Goal: Transaction & Acquisition: Purchase product/service

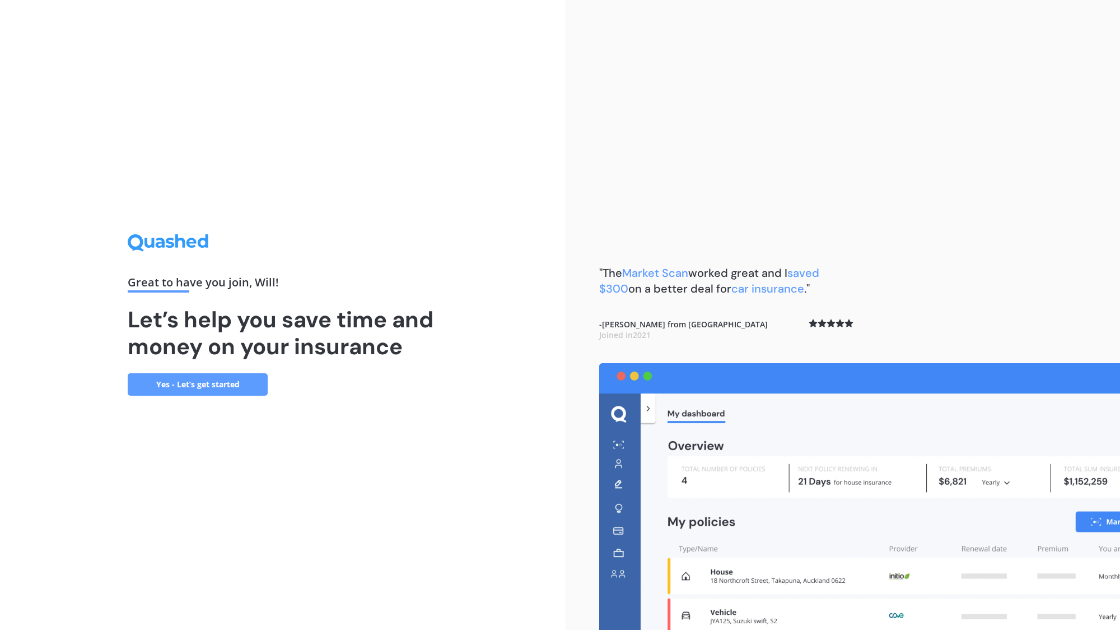
click at [252, 384] on link "Yes - Let’s get started" at bounding box center [198, 384] width 140 height 22
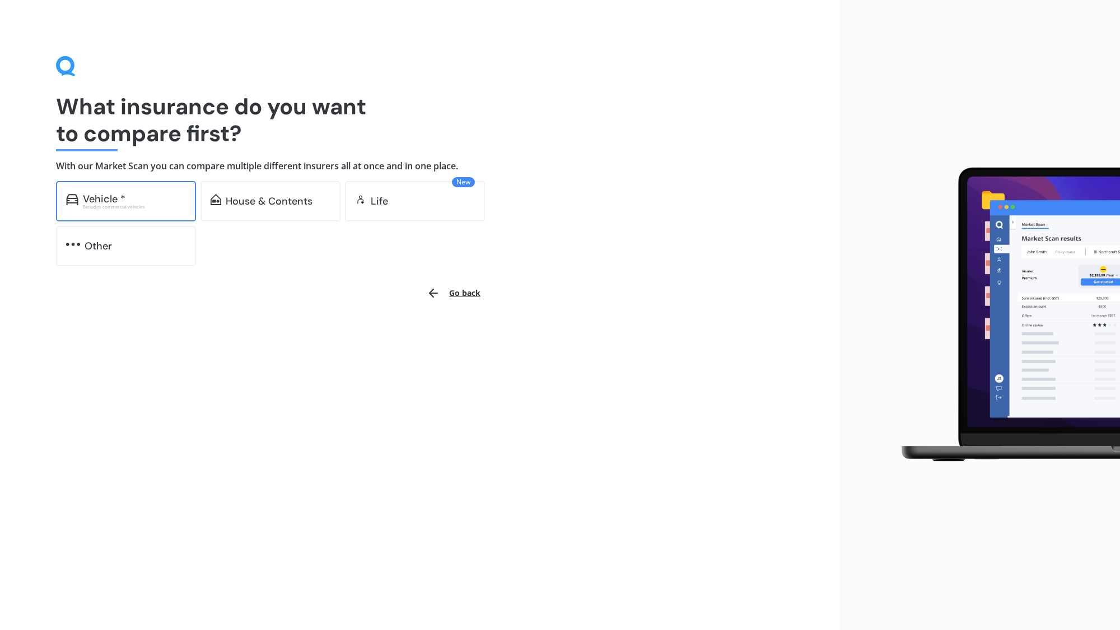
click at [152, 206] on div "Excludes commercial vehicles" at bounding box center [134, 206] width 103 height 4
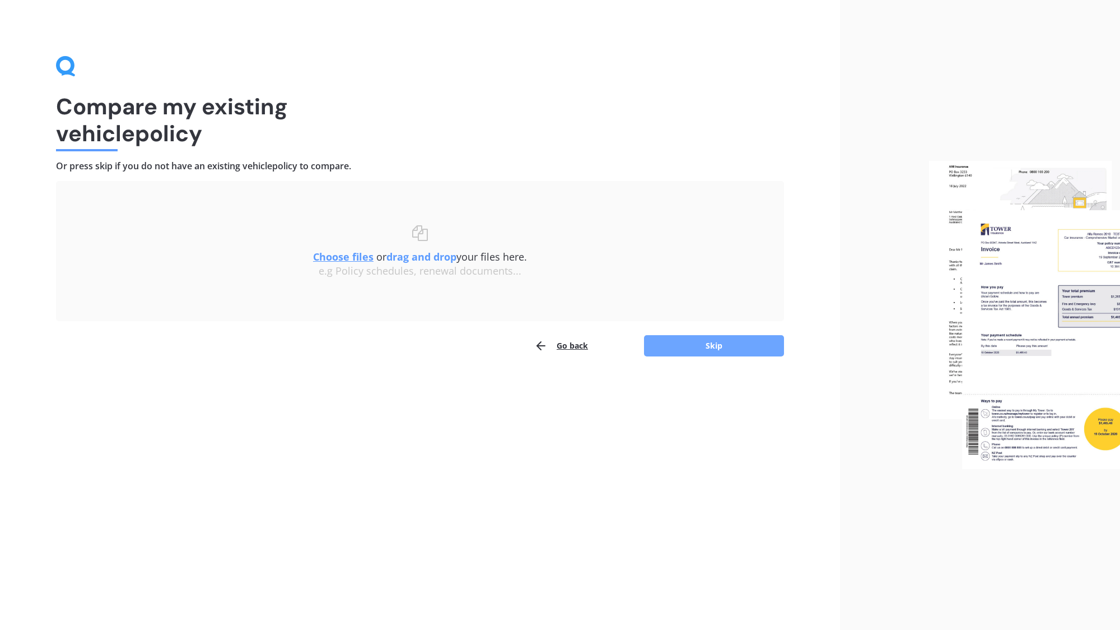
click at [686, 350] on button "Skip" at bounding box center [714, 345] width 140 height 21
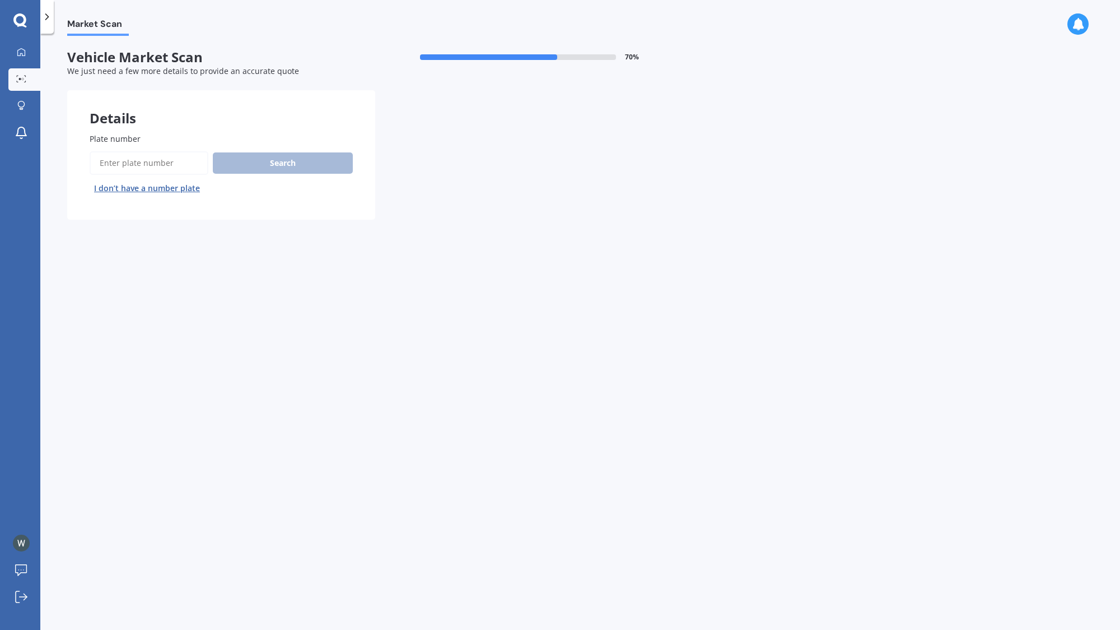
click at [184, 161] on input "Plate number" at bounding box center [149, 163] width 119 height 24
type input "RJS521"
click at [258, 161] on button "Search" at bounding box center [283, 162] width 140 height 21
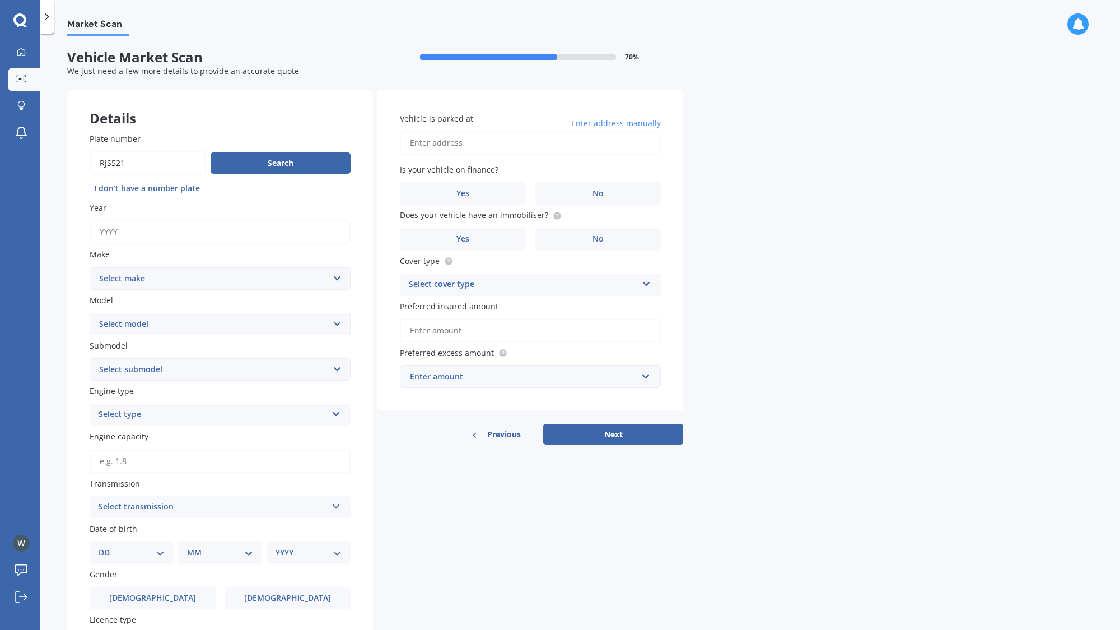
click at [222, 232] on input "Year" at bounding box center [220, 232] width 261 height 24
type input "2015"
click at [232, 282] on select "Select make AC ALFA ROMEO ASTON MARTIN AUDI AUSTIN BEDFORD Bentley BMW BYD CADI…" at bounding box center [220, 278] width 261 height 22
select select "TOYOTA"
click at [90, 267] on select "Select make AC ALFA ROMEO ASTON MARTIN AUDI AUSTIN BEDFORD Bentley BMW BYD CADI…" at bounding box center [220, 278] width 261 height 22
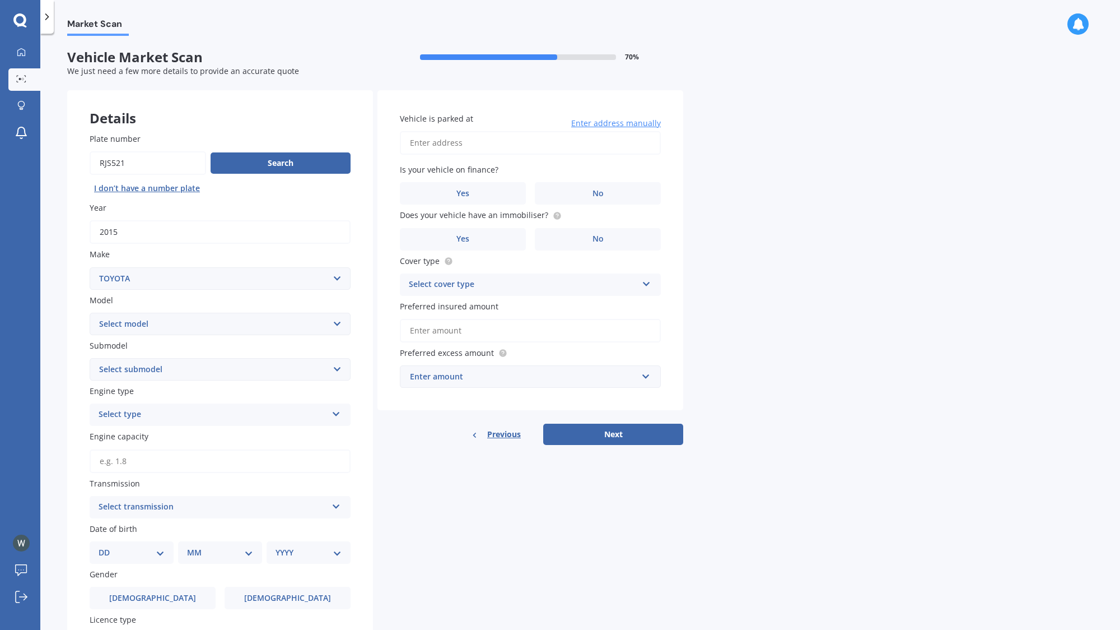
click at [189, 324] on select "Select model 4 Runner 86 [PERSON_NAME] Alphard Altezza Aqua Aristo Aurion Auris…" at bounding box center [220, 324] width 261 height 22
select select "AQUA"
click at [90, 313] on select "Select model 4 Runner 86 [PERSON_NAME] Alphard Altezza Aqua Aristo Aurion Auris…" at bounding box center [220, 324] width 261 height 22
click at [189, 369] on select "Select submodel (All Other) Hatchback Hybrid" at bounding box center [220, 369] width 261 height 22
select select "HYBRID"
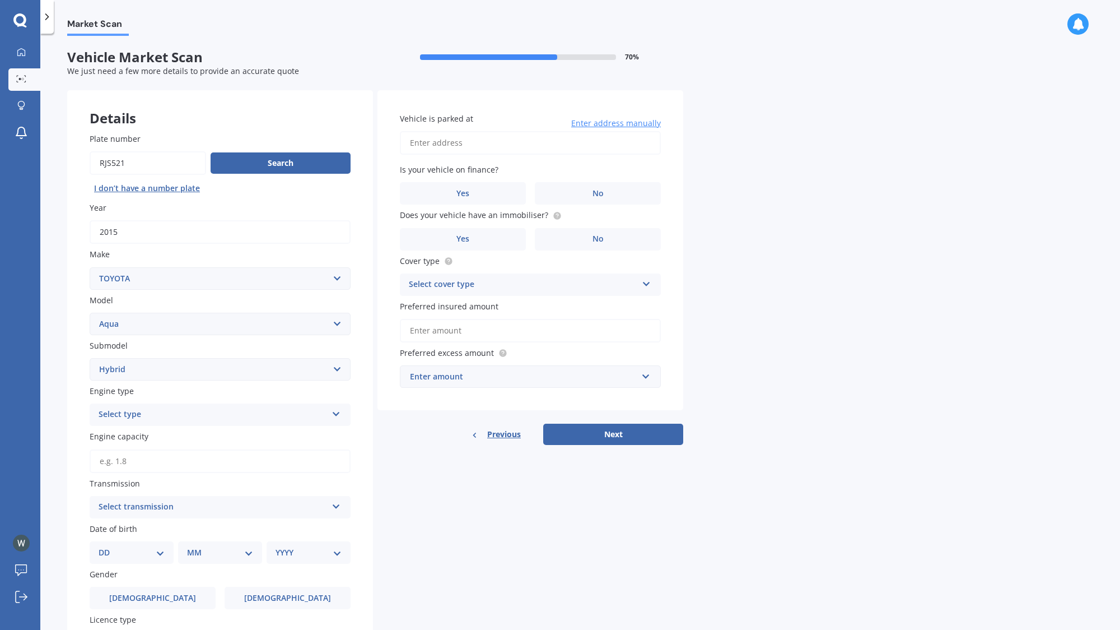
click at [90, 358] on select "Select submodel (All Other) Hatchback Hybrid" at bounding box center [220, 369] width 261 height 22
click at [202, 412] on div "Select type" at bounding box center [213, 414] width 229 height 13
click at [139, 493] on div "Hybrid" at bounding box center [220, 497] width 260 height 20
click at [184, 459] on input "Engine capacity" at bounding box center [220, 461] width 261 height 24
type input "1.5"
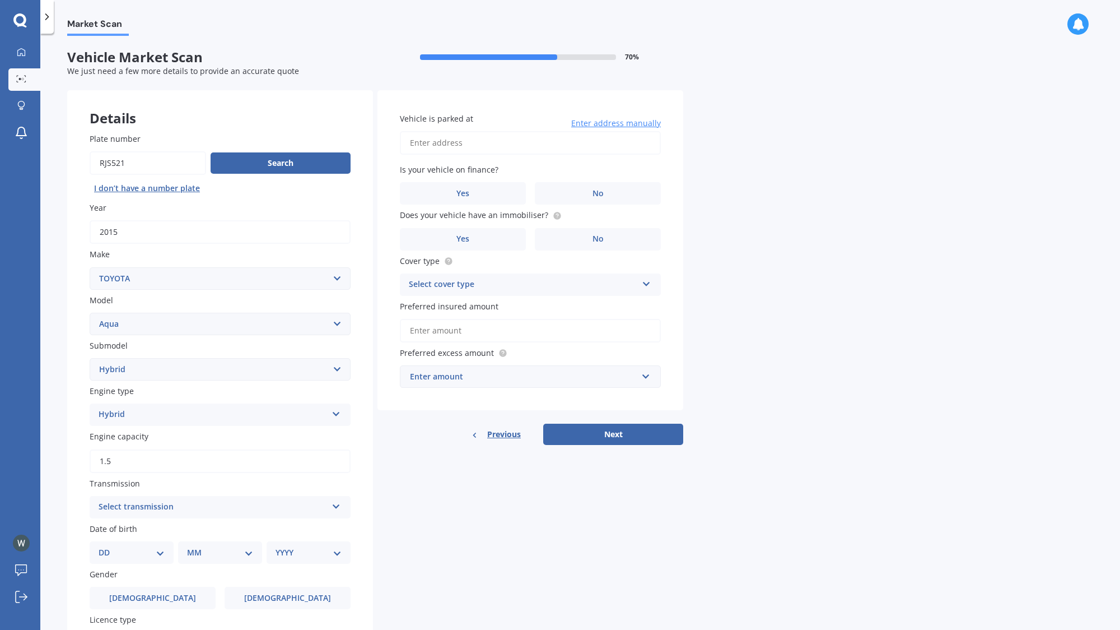
click at [227, 499] on div "Select transmission Auto Manual Other" at bounding box center [220, 507] width 261 height 22
click at [128, 530] on div "Auto" at bounding box center [220, 529] width 260 height 20
click at [142, 548] on select "DD 01 02 03 04 05 06 07 08 09 10 11 12 13 14 15 16 17 18 19 20 21 22 23 24 25 2…" at bounding box center [132, 552] width 66 height 12
select select "01"
click at [108, 546] on select "DD 01 02 03 04 05 06 07 08 09 10 11 12 13 14 15 16 17 18 19 20 21 22 23 24 25 2…" at bounding box center [132, 552] width 66 height 12
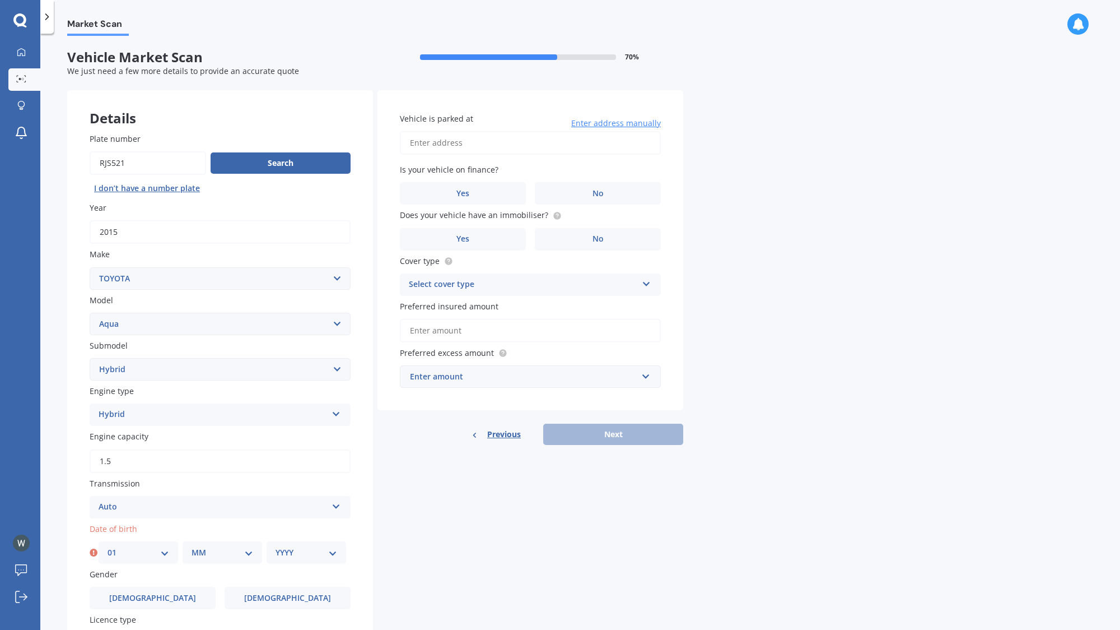
click at [217, 549] on select "MM 01 02 03 04 05 06 07 08 09 10 11 12" at bounding box center [223, 552] width 62 height 12
select select "04"
click at [192, 546] on select "MM 01 02 03 04 05 06 07 08 09 10 11 12" at bounding box center [223, 552] width 62 height 12
click at [295, 552] on select "YYYY 2025 2024 2023 2022 2021 2020 2019 2018 2017 2016 2015 2014 2013 2012 2011…" at bounding box center [307, 552] width 62 height 12
select select "1998"
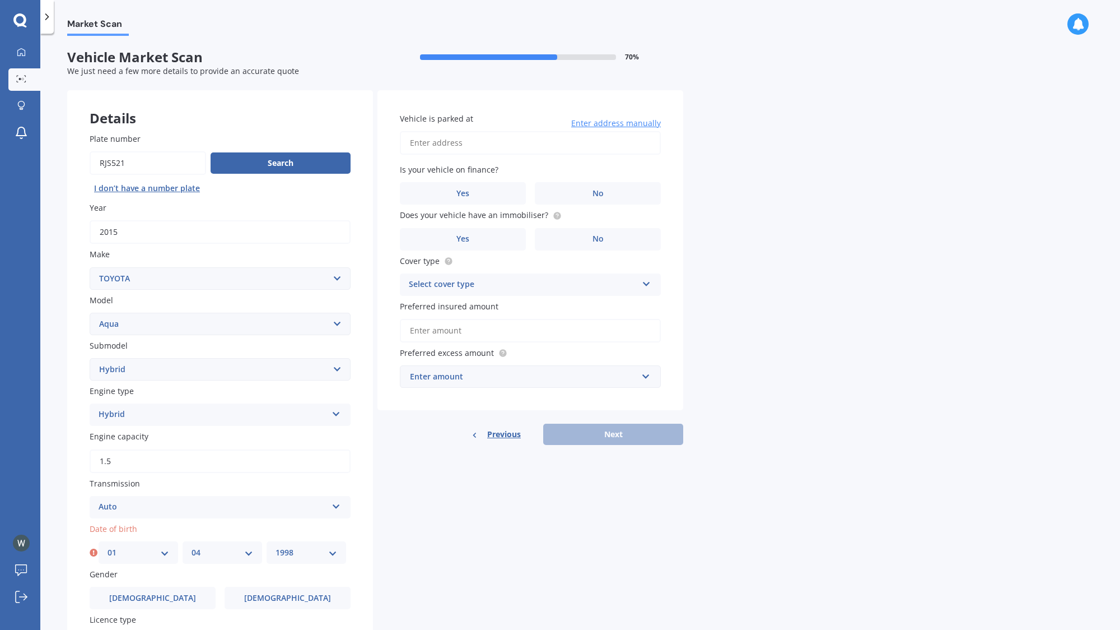
click at [276, 546] on select "YYYY 2025 2024 2023 2022 2021 2020 2019 2018 2017 2016 2015 2014 2013 2012 2011…" at bounding box center [307, 552] width 62 height 12
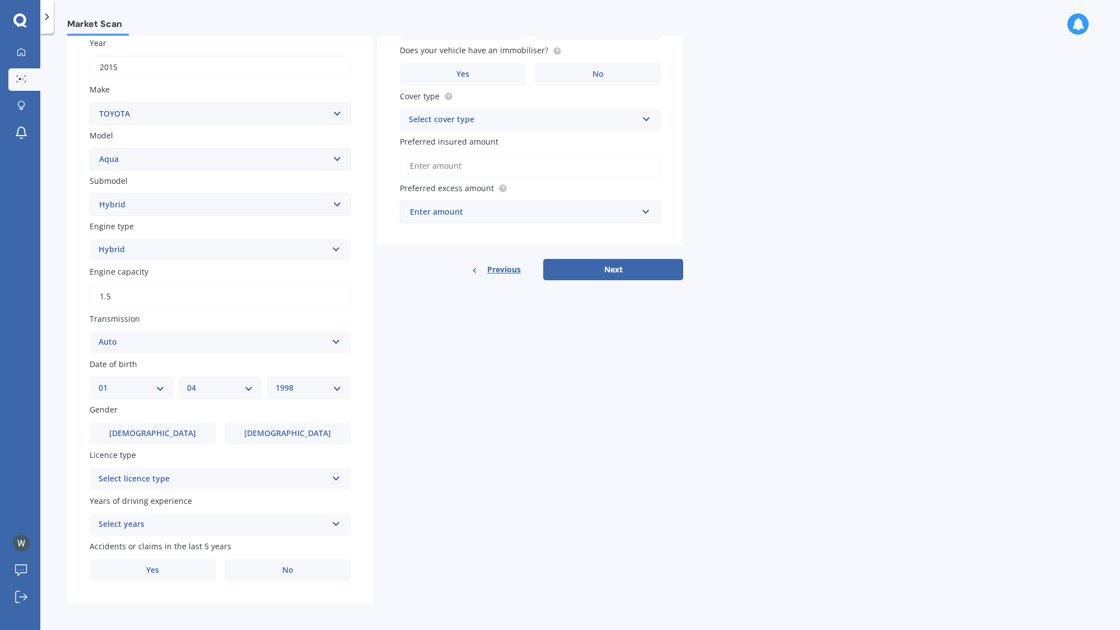
scroll to position [165, 0]
click at [178, 430] on label "[DEMOGRAPHIC_DATA]" at bounding box center [153, 432] width 126 height 22
click at [0, 0] on input "[DEMOGRAPHIC_DATA]" at bounding box center [0, 0] width 0 height 0
click at [299, 476] on div "Select licence type" at bounding box center [213, 478] width 229 height 13
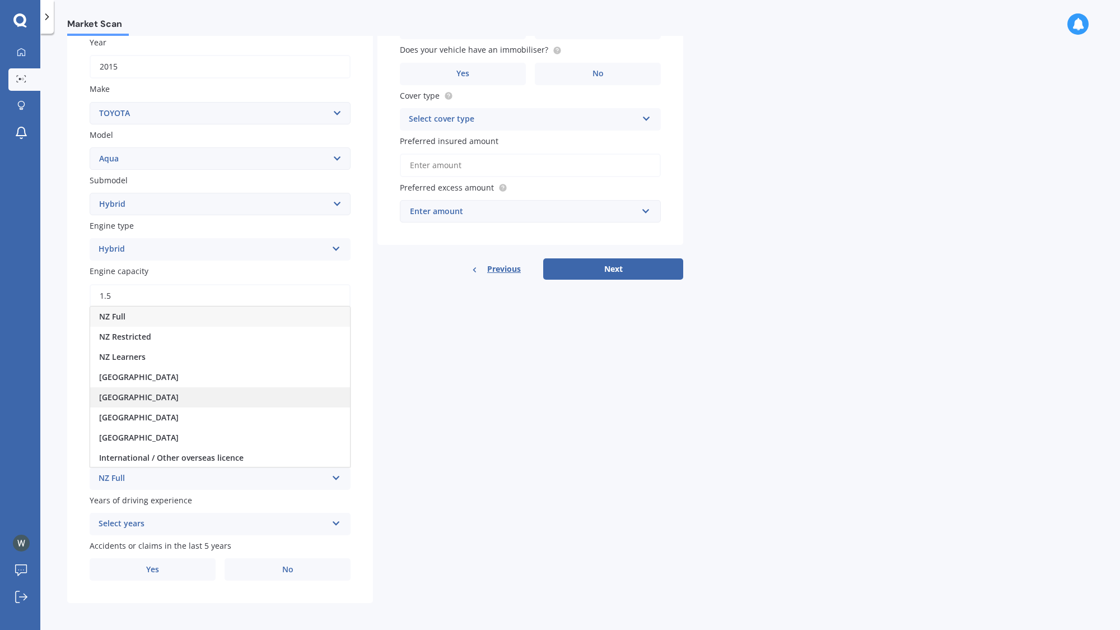
click at [240, 397] on div "[GEOGRAPHIC_DATA]" at bounding box center [220, 397] width 260 height 20
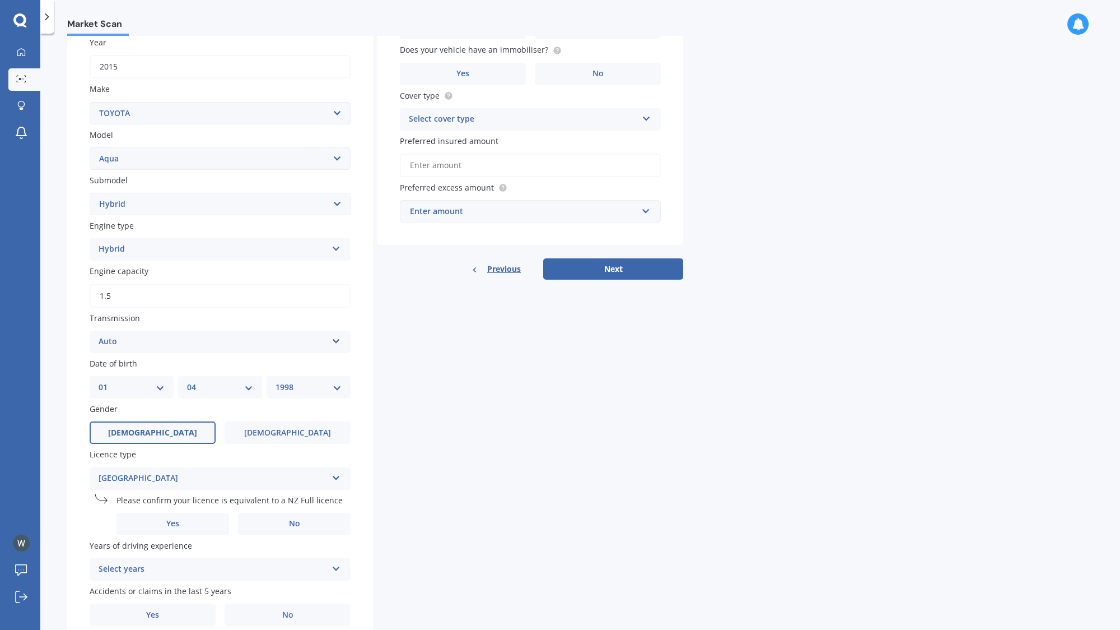
scroll to position [213, 0]
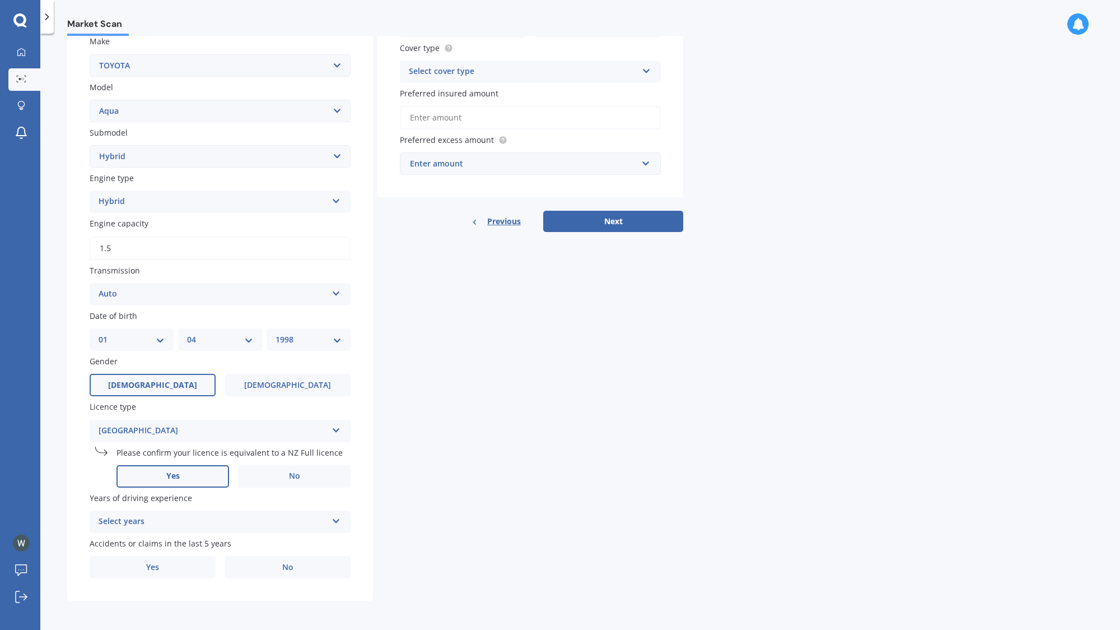
click at [195, 481] on label "Yes" at bounding box center [173, 476] width 113 height 22
click at [0, 0] on input "Yes" at bounding box center [0, 0] width 0 height 0
click at [310, 519] on div "Select years" at bounding box center [213, 521] width 229 height 13
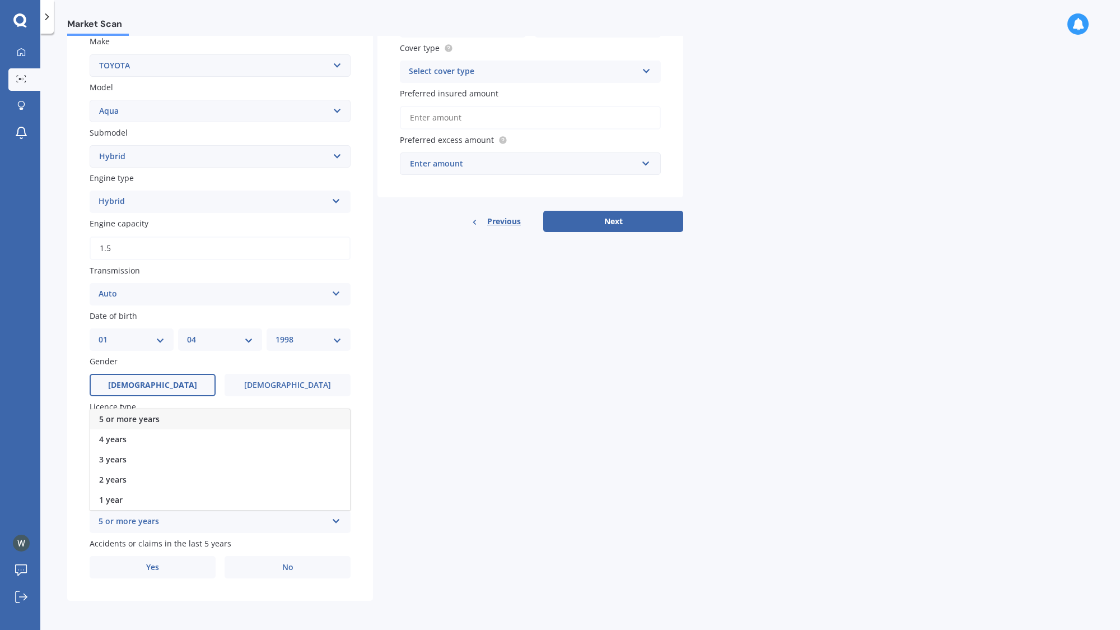
click at [193, 417] on div "5 or more years" at bounding box center [220, 419] width 260 height 20
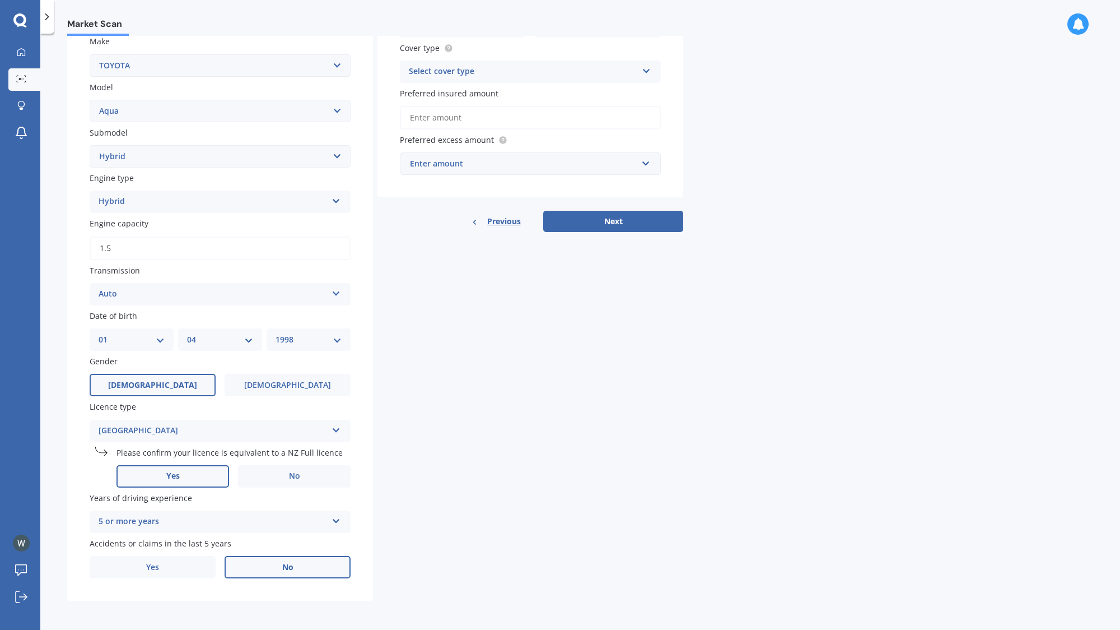
click at [263, 571] on label "No" at bounding box center [288, 567] width 126 height 22
click at [0, 0] on input "No" at bounding box center [0, 0] width 0 height 0
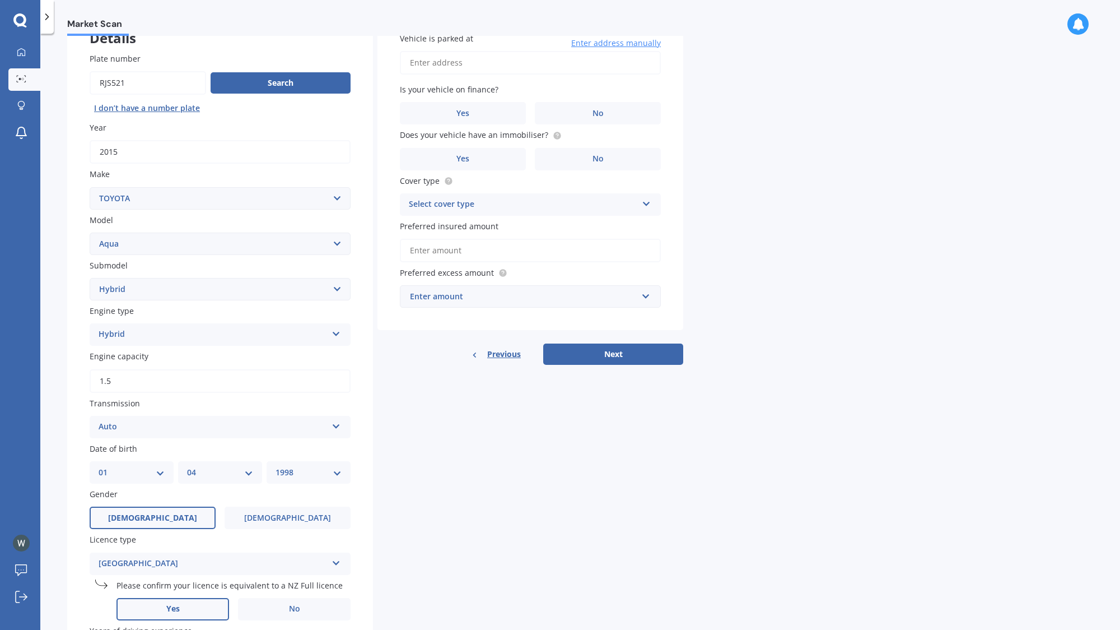
scroll to position [0, 0]
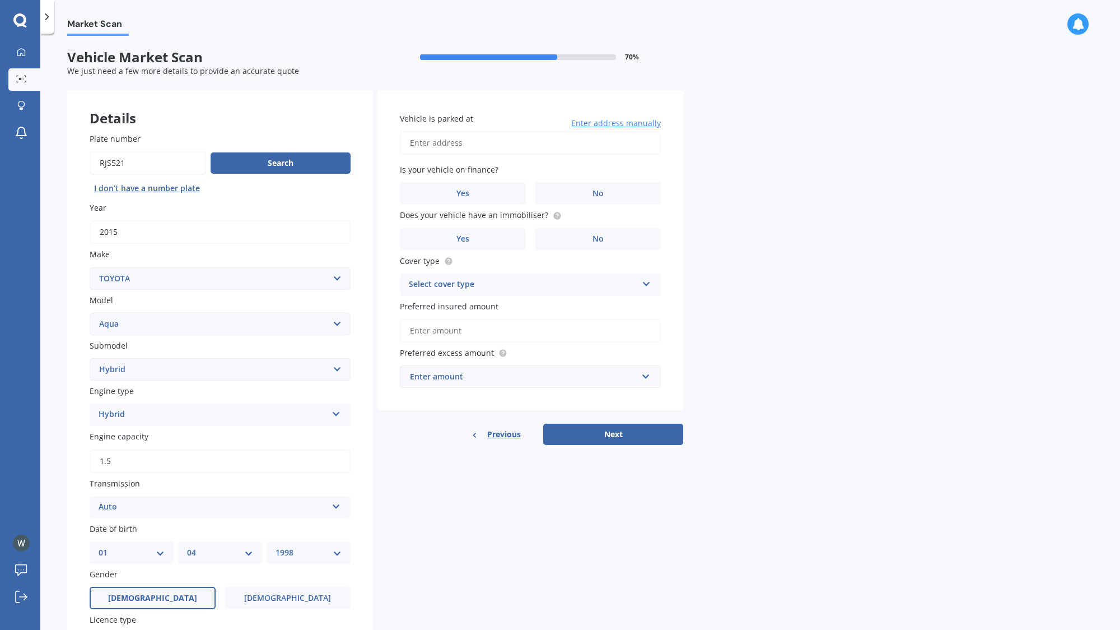
click at [593, 146] on input "Vehicle is parked at" at bounding box center [530, 143] width 261 height 24
type input "[STREET_ADDRESS]"
click at [799, 207] on div "Market Scan Vehicle Market Scan 70 % We just need a few more details to provide…" at bounding box center [580, 334] width 1080 height 596
click at [627, 190] on label "No" at bounding box center [598, 193] width 126 height 22
click at [0, 0] on input "No" at bounding box center [0, 0] width 0 height 0
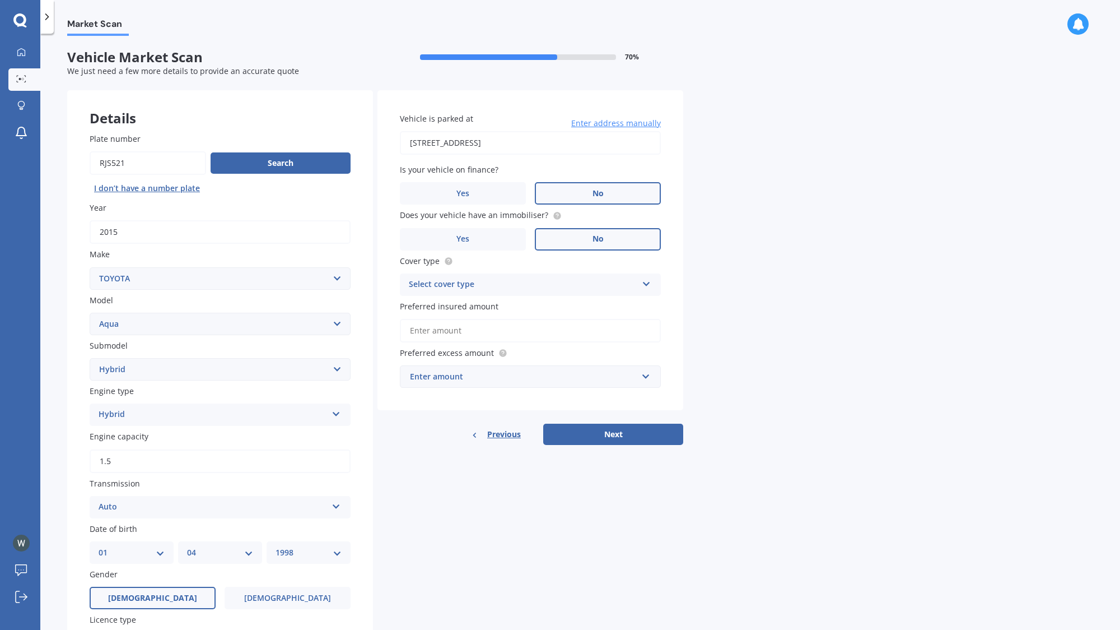
click at [614, 245] on label "No" at bounding box center [598, 239] width 126 height 22
click at [0, 0] on input "No" at bounding box center [0, 0] width 0 height 0
click at [618, 285] on div "Select cover type" at bounding box center [523, 284] width 229 height 13
click at [555, 306] on div "Comprehensive" at bounding box center [531, 306] width 260 height 20
click at [576, 325] on input "Preferred insured amount" at bounding box center [530, 331] width 261 height 24
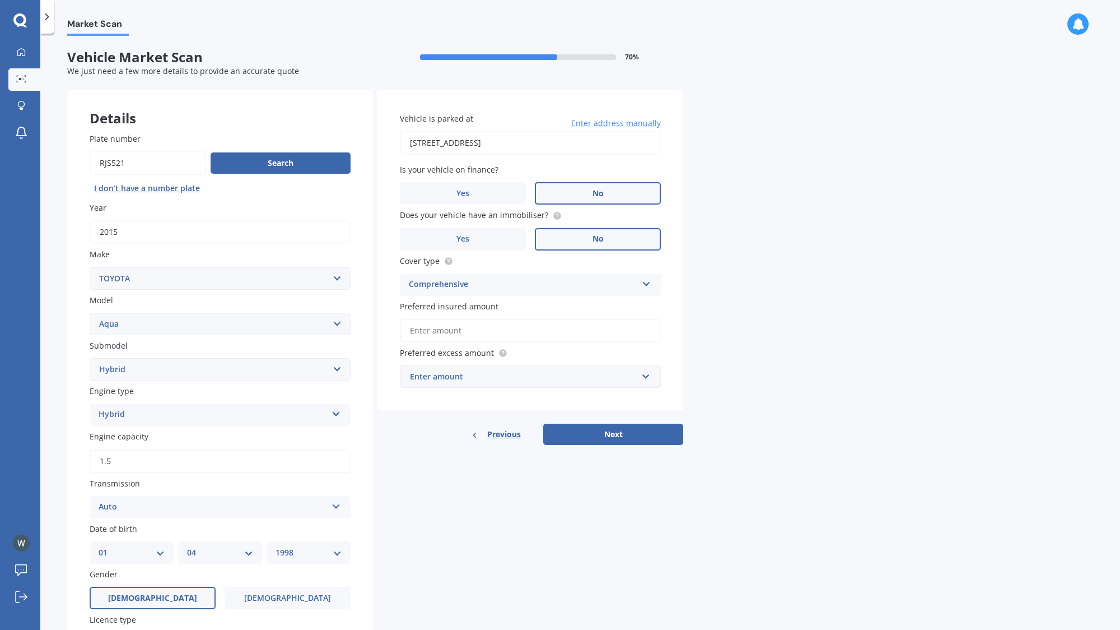
click at [540, 324] on input "Preferred insured amount" at bounding box center [530, 331] width 261 height 24
click at [827, 333] on div "Market Scan Vehicle Market Scan 70 % We just need a few more details to provide…" at bounding box center [580, 334] width 1080 height 596
click at [643, 380] on input "text" at bounding box center [526, 376] width 251 height 21
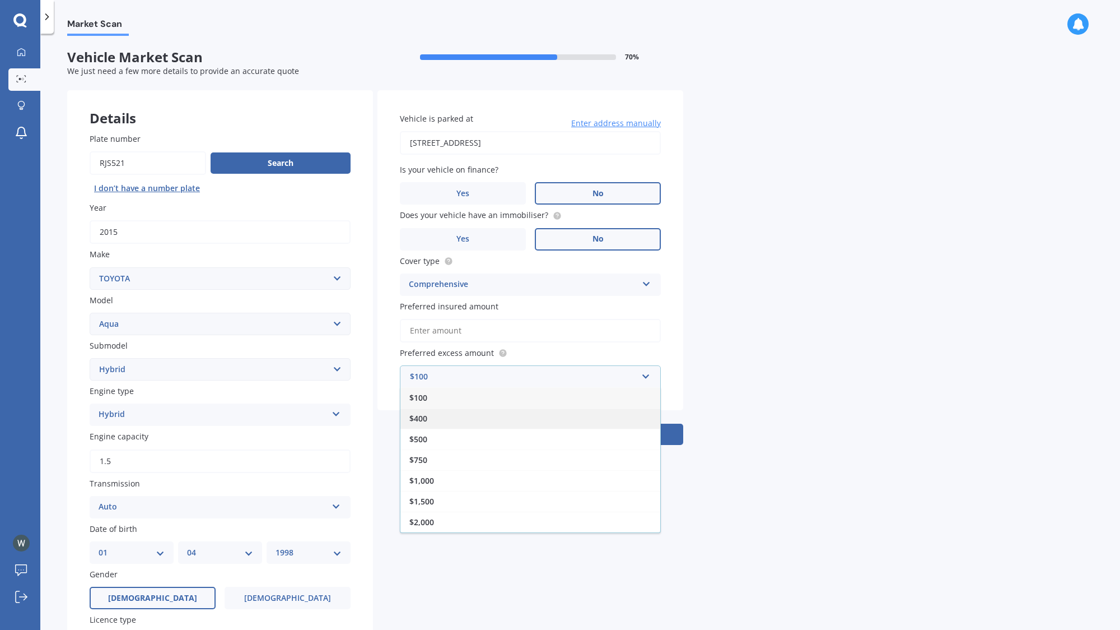
click at [547, 420] on div "$400" at bounding box center [531, 418] width 260 height 21
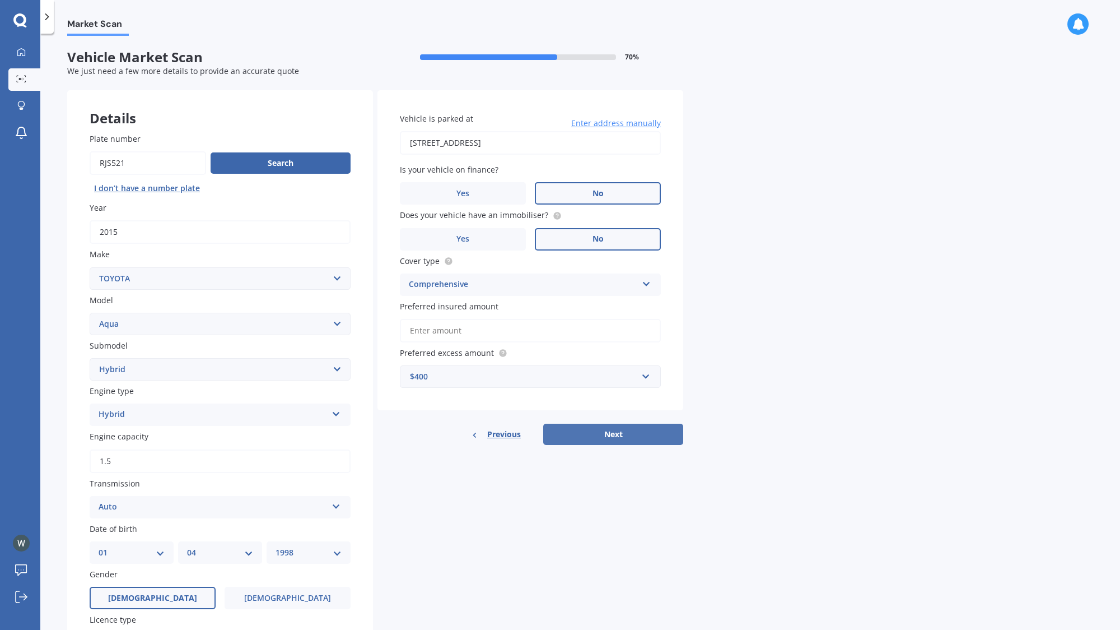
click at [621, 434] on button "Next" at bounding box center [613, 434] width 140 height 21
click at [486, 321] on input "Preferred insured amount" at bounding box center [530, 331] width 261 height 24
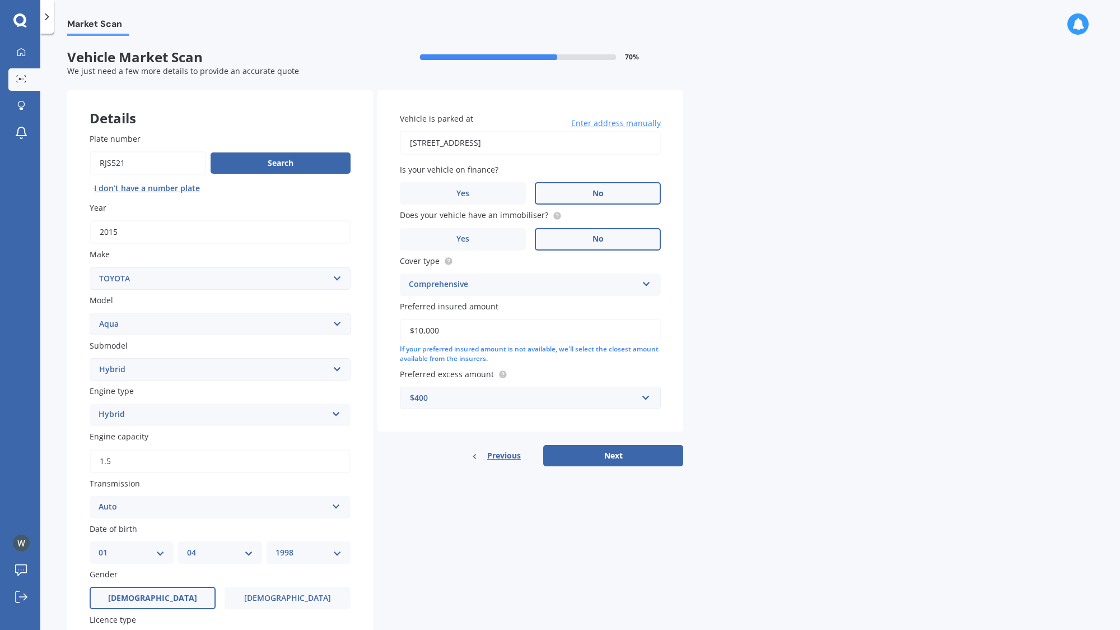
type input "$10,000"
click at [724, 355] on div "Market Scan Vehicle Market Scan 70 % We just need a few more details to provide…" at bounding box center [580, 334] width 1080 height 596
click at [612, 453] on button "Next" at bounding box center [613, 455] width 140 height 21
select select "01"
select select "04"
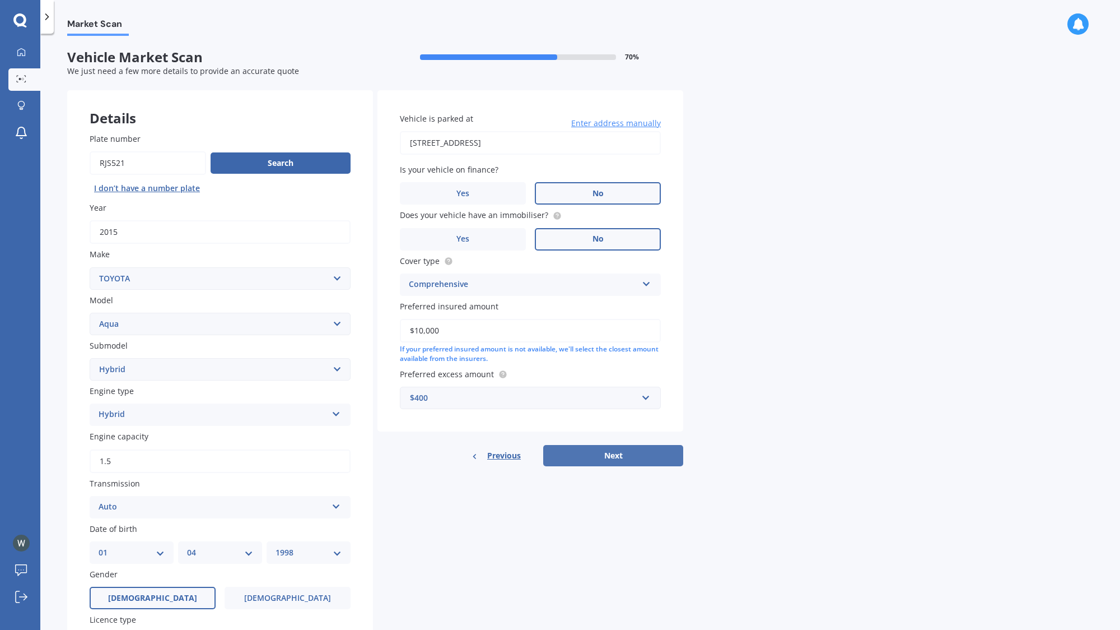
select select "1998"
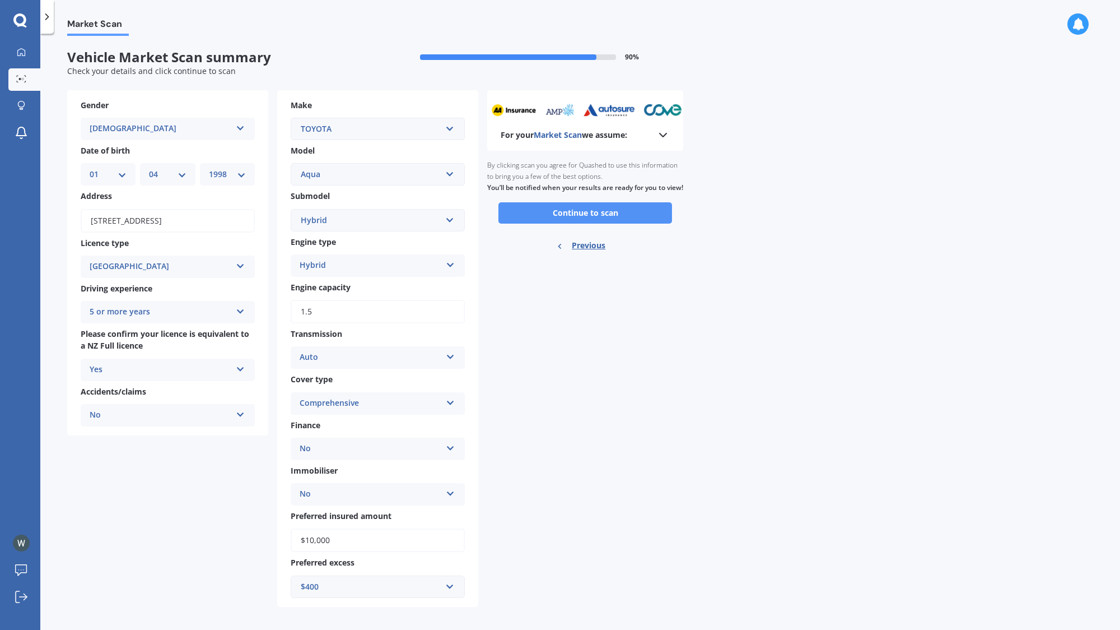
click at [620, 224] on button "Continue to scan" at bounding box center [586, 212] width 174 height 21
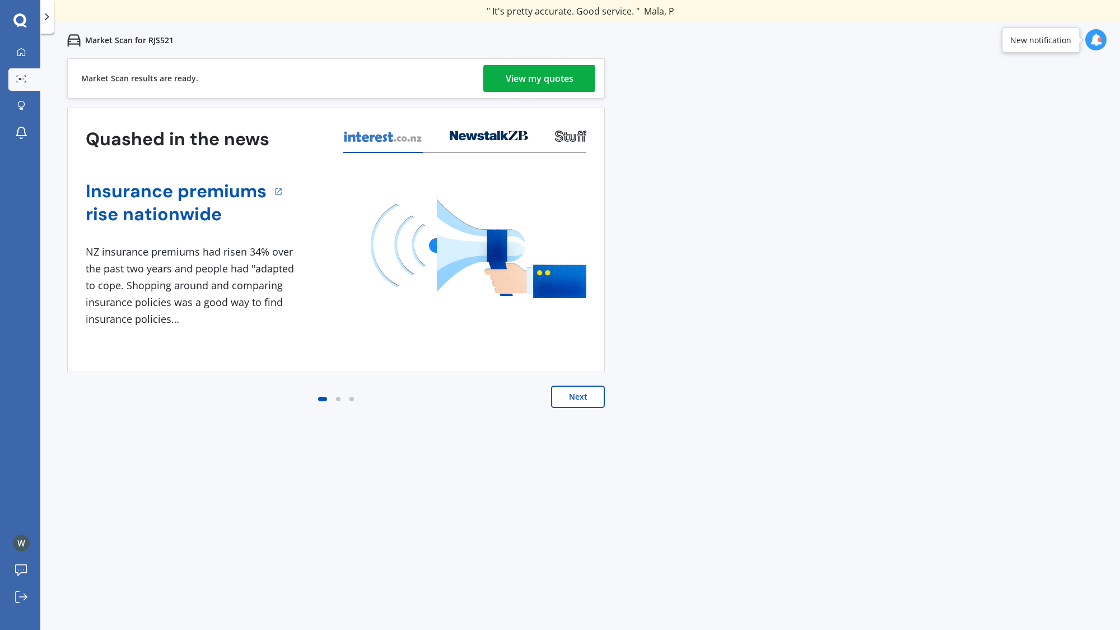
click at [538, 76] on div "View my quotes" at bounding box center [540, 78] width 68 height 27
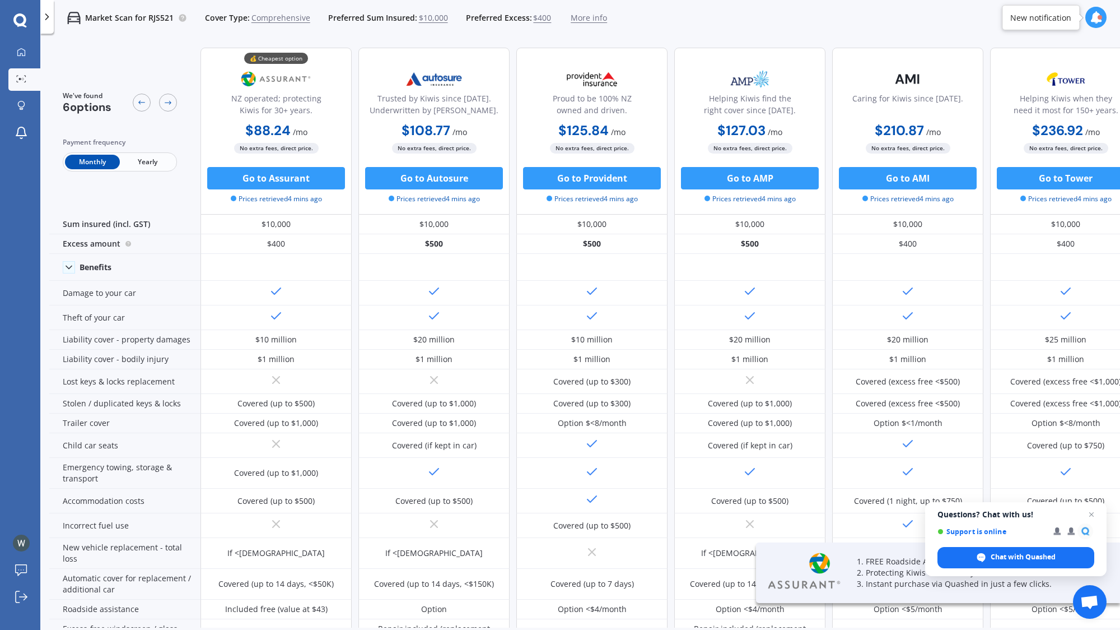
click at [135, 165] on span "Yearly" at bounding box center [147, 162] width 55 height 15
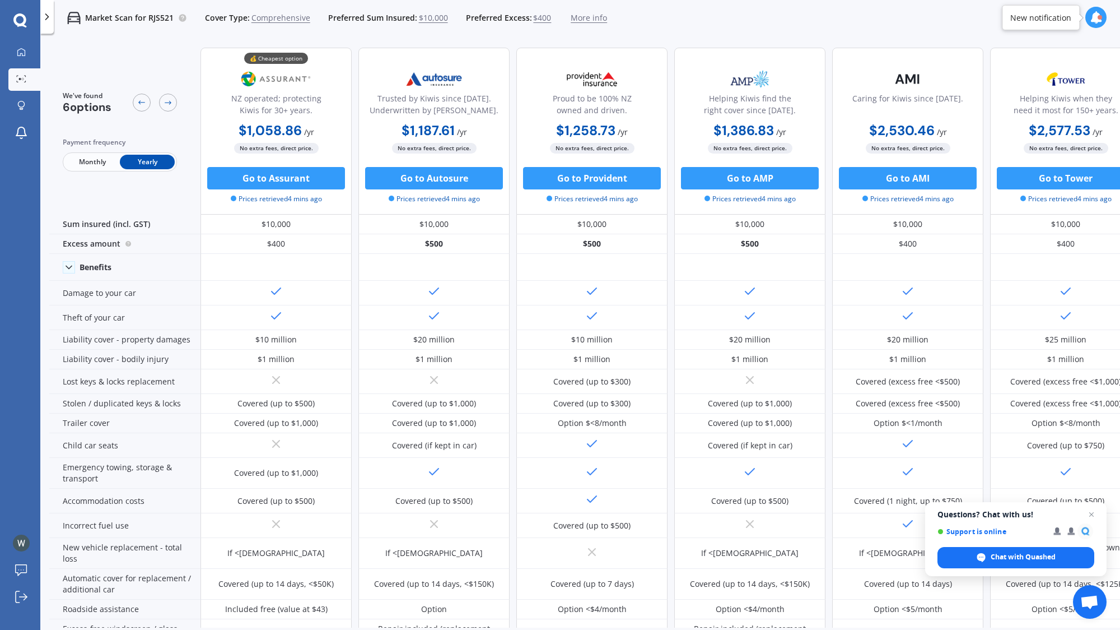
click at [94, 162] on span "Monthly" at bounding box center [92, 162] width 55 height 15
click at [145, 157] on span "Yearly" at bounding box center [147, 162] width 55 height 15
click at [100, 160] on span "Monthly" at bounding box center [92, 162] width 55 height 15
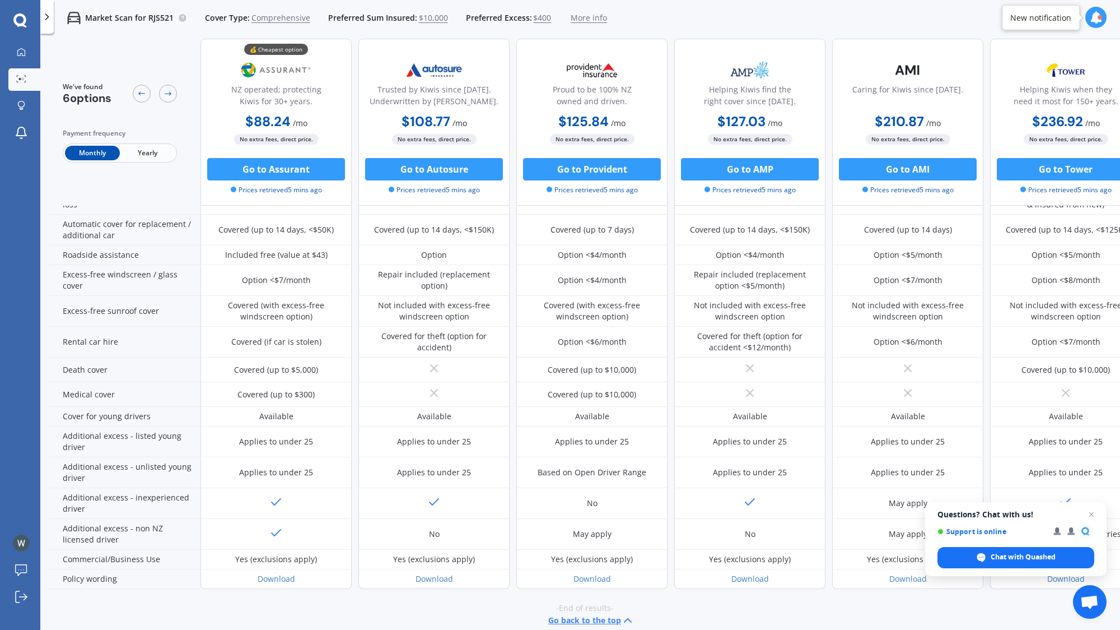
scroll to position [355, 0]
click at [297, 170] on button "Go to Assurant" at bounding box center [276, 169] width 138 height 22
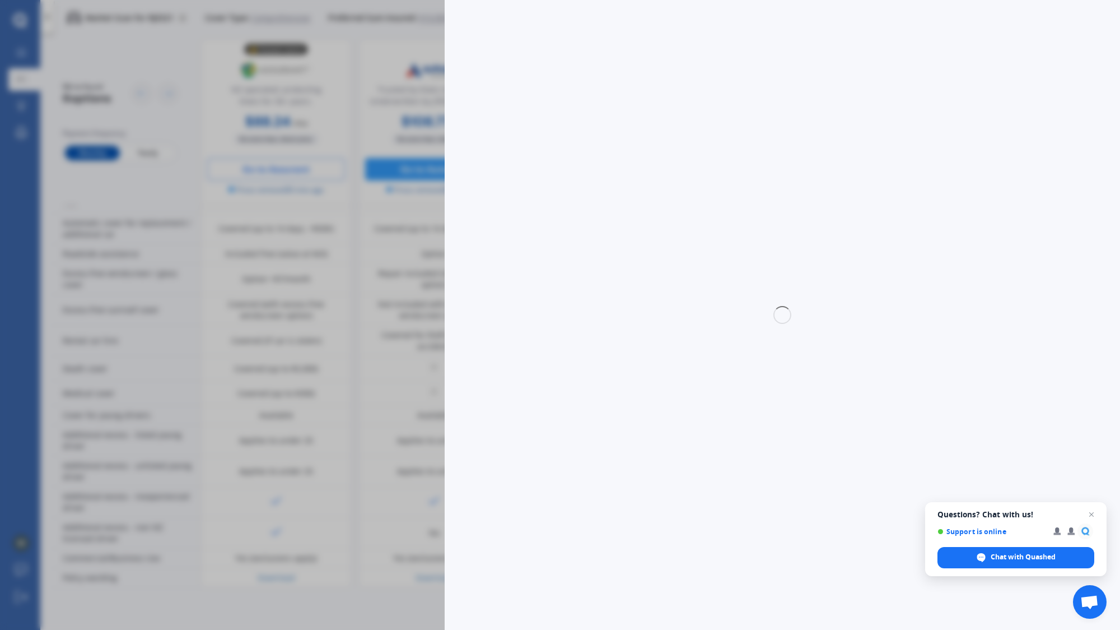
select select "Monthly"
select select "full"
select select "0"
select select "[GEOGRAPHIC_DATA]"
select select "TOYOTA"
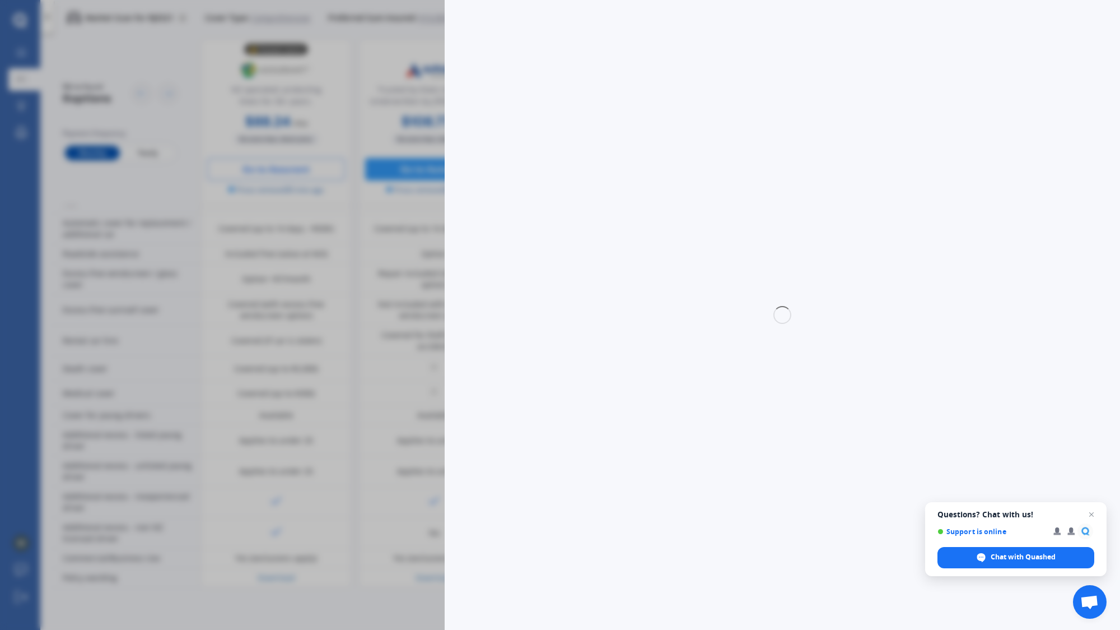
select select "AQUA"
select select "HYBRID"
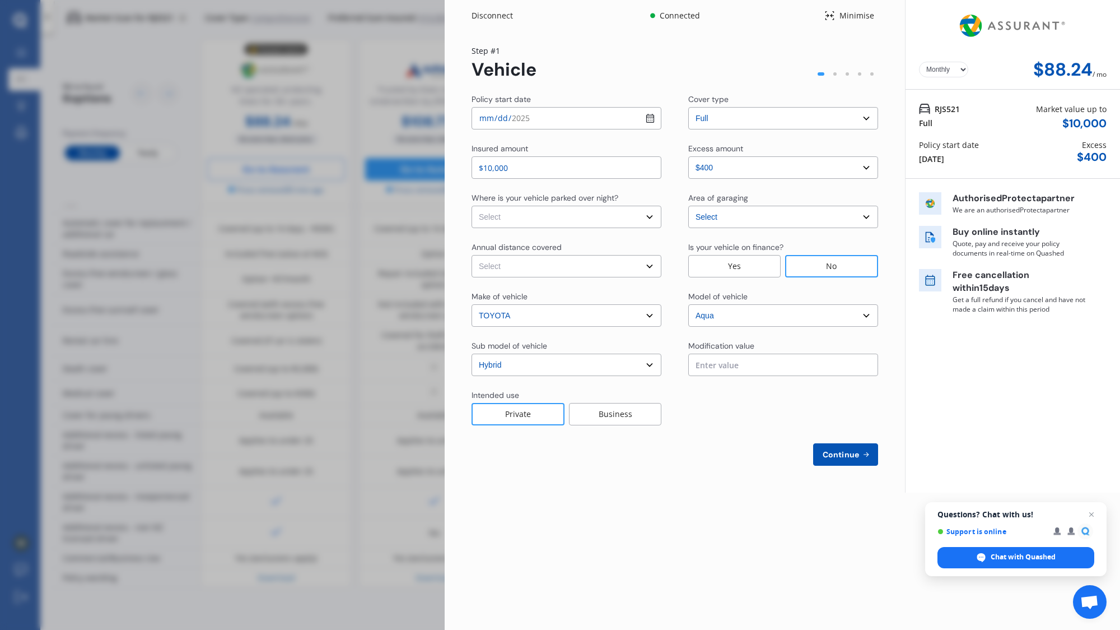
click at [649, 218] on select "Select In a garage On own property On street or road" at bounding box center [567, 217] width 190 height 22
select select "On street or road"
click at [472, 206] on select "Select In a garage On own property On street or road" at bounding box center [567, 217] width 190 height 22
click at [616, 272] on select "Select Low (less than 15,000km per year) Average (15,000-30,000km per year) Hig…" at bounding box center [567, 266] width 190 height 22
select select "20000"
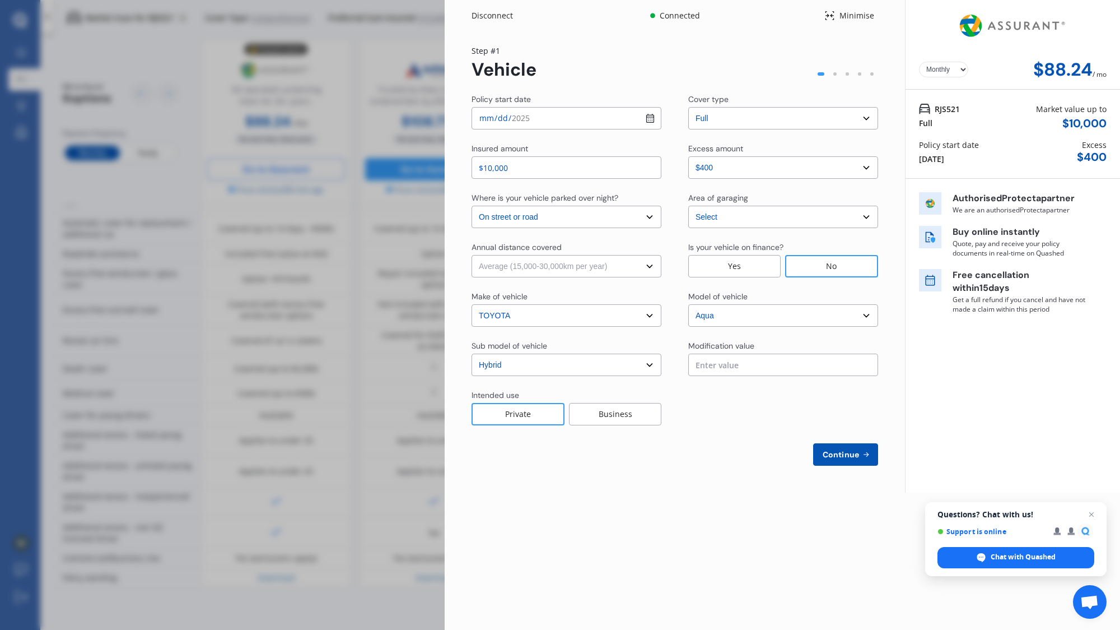
click at [472, 255] on select "Select Low (less than 15,000km per year) Average (15,000-30,000km per year) Hig…" at bounding box center [567, 266] width 190 height 22
click at [686, 469] on div "Yearly Monthly $88.24 / mo Step # 1 Vehicle Policy start date [DATE] Cover type…" at bounding box center [675, 261] width 461 height 461
click at [826, 462] on button "Continue" at bounding box center [845, 454] width 65 height 22
select select "Mr"
select select "01"
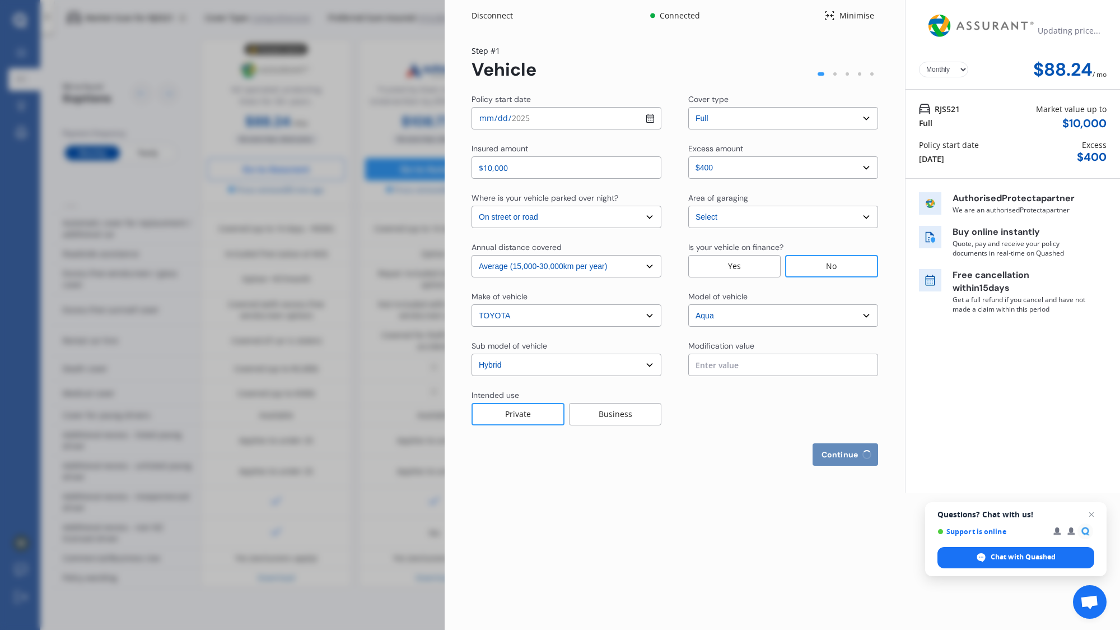
select select "04"
select select "1998"
select select "full"
select select "more than 4 years"
select select "[GEOGRAPHIC_DATA]"
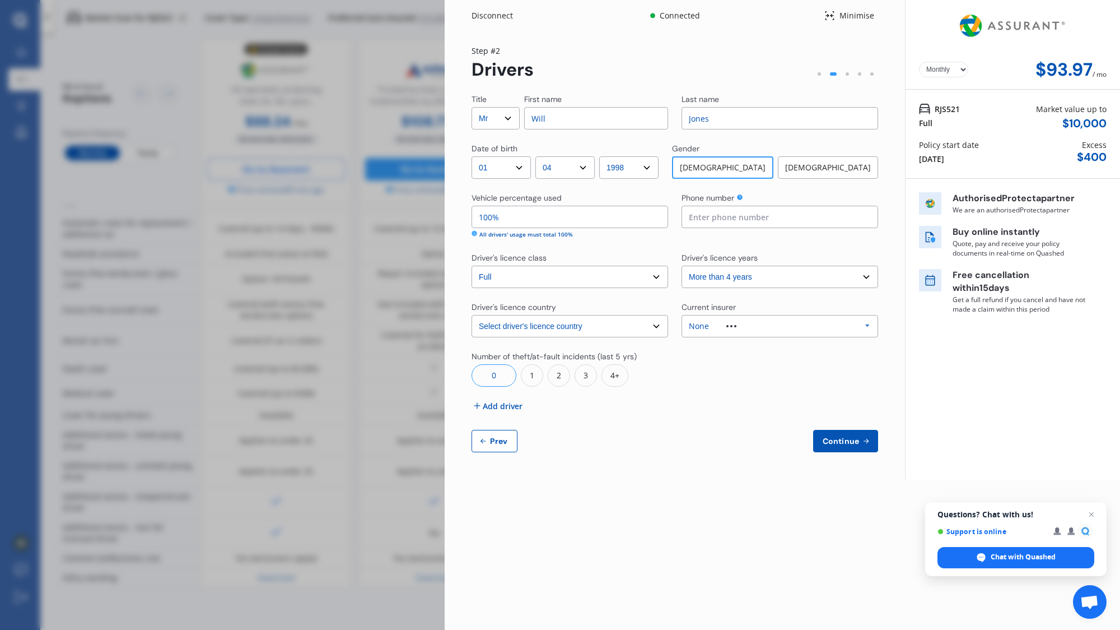
click at [609, 107] on input "Will" at bounding box center [596, 118] width 144 height 22
type input "[PERSON_NAME]"
type input "Woodville-[PERSON_NAME]"
click at [666, 499] on div "Disconnect Connected Minimise Yearly Monthly $93.97 / mo Step # 2 Drivers Title…" at bounding box center [783, 315] width 676 height 630
click at [869, 277] on select "Select driver's licence years Less than 1 year 1-2 years 2-4 years More than 4 …" at bounding box center [780, 277] width 197 height 22
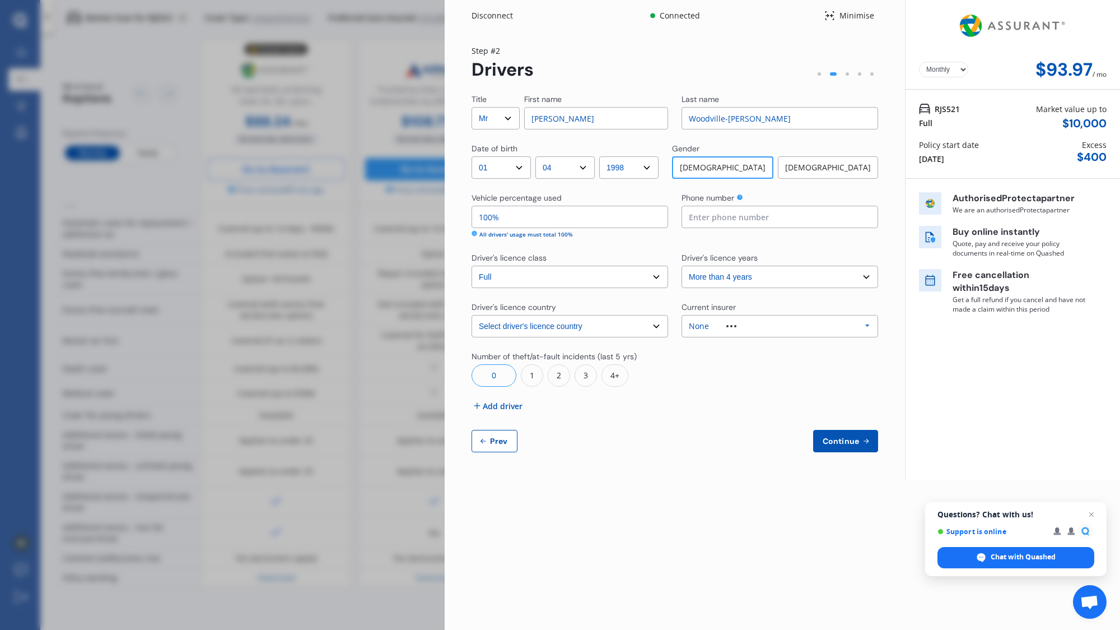
click at [869, 277] on select "Select driver's licence years Less than 1 year 1-2 years 2-4 years More than 4 …" at bounding box center [780, 277] width 197 height 22
click at [648, 323] on select "Select driver's licence country [GEOGRAPHIC_DATA] [GEOGRAPHIC_DATA] [GEOGRAPHIC…" at bounding box center [570, 326] width 197 height 22
select select "UK"
click at [472, 315] on select "Select driver's licence country [GEOGRAPHIC_DATA] [GEOGRAPHIC_DATA] [GEOGRAPHIC…" at bounding box center [570, 326] width 197 height 22
click at [742, 222] on input at bounding box center [780, 217] width 197 height 22
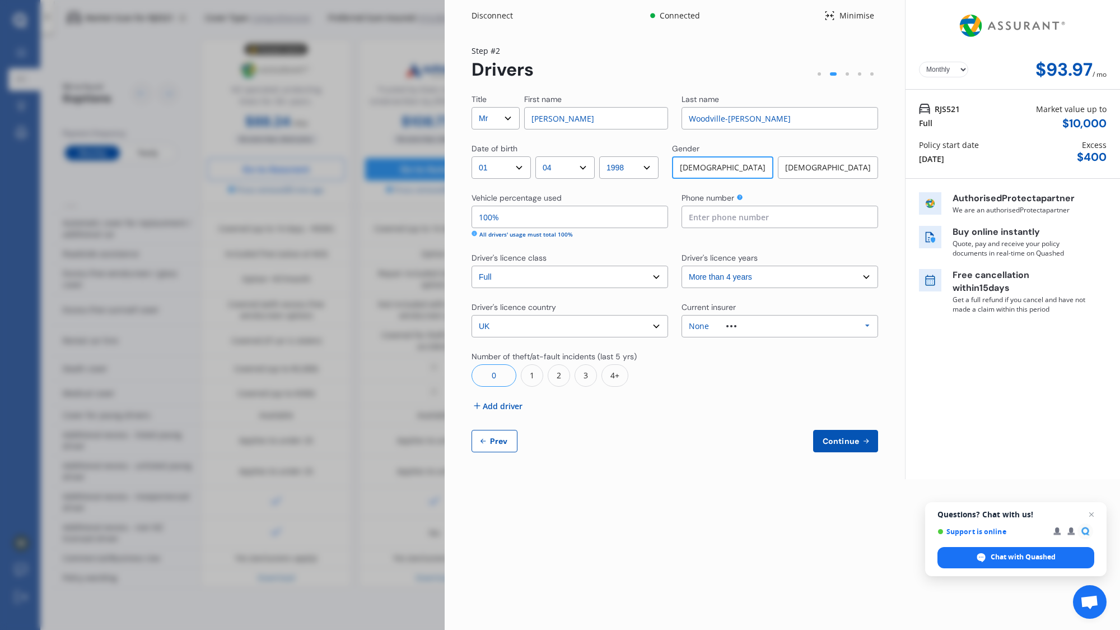
type input "02102227555"
click at [721, 397] on div "Title Select Mr Mrs Miss Ms Dr First name [PERSON_NAME] Last name [PERSON_NAME]…" at bounding box center [675, 273] width 407 height 359
click at [827, 439] on span "Continue" at bounding box center [841, 440] width 41 height 9
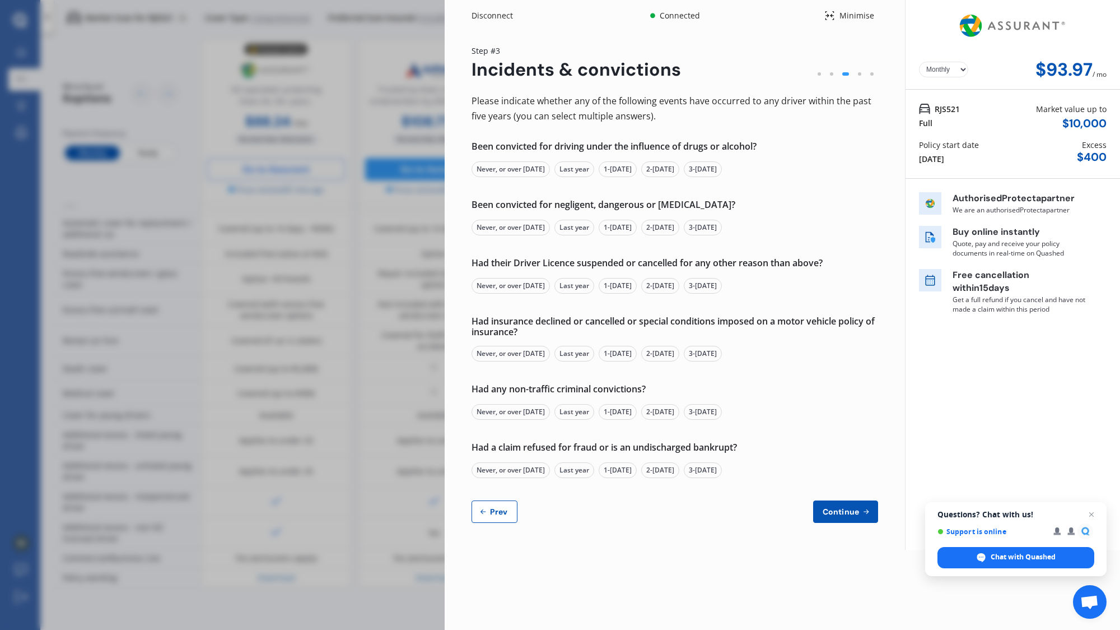
click at [520, 173] on div "Never, or over [DATE]" at bounding box center [511, 169] width 78 height 16
click at [514, 230] on div "Never, or over [DATE]" at bounding box center [511, 228] width 78 height 16
click at [511, 280] on div "Never, or over [DATE]" at bounding box center [511, 286] width 78 height 16
click at [509, 351] on div "Never, or over [DATE]" at bounding box center [511, 354] width 78 height 16
click at [510, 406] on div "Never, or over [DATE]" at bounding box center [511, 412] width 78 height 16
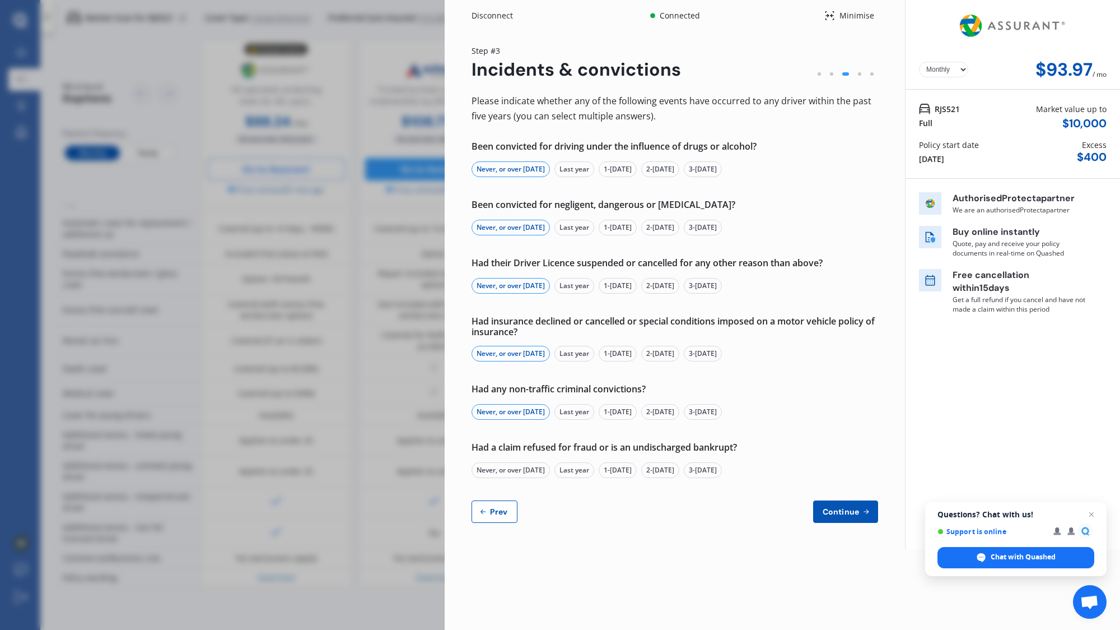
click at [521, 468] on div "Never, or over [DATE]" at bounding box center [511, 470] width 78 height 16
click at [838, 514] on span "Continue" at bounding box center [841, 511] width 41 height 9
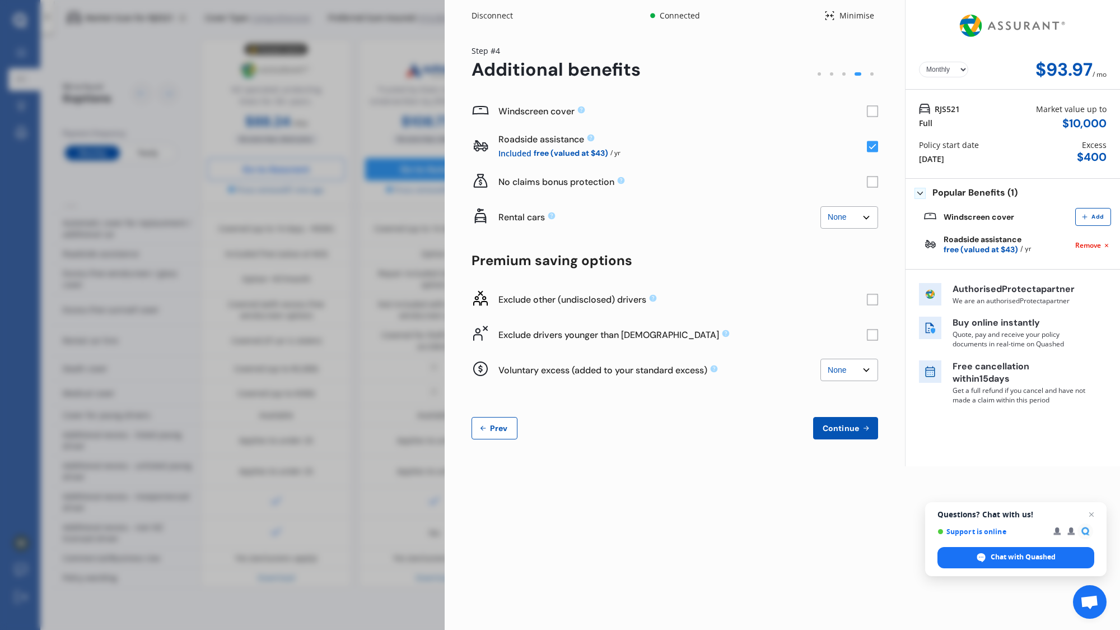
click at [869, 337] on rect at bounding box center [872, 334] width 11 height 11
click at [874, 301] on rect at bounding box center [872, 299] width 11 height 11
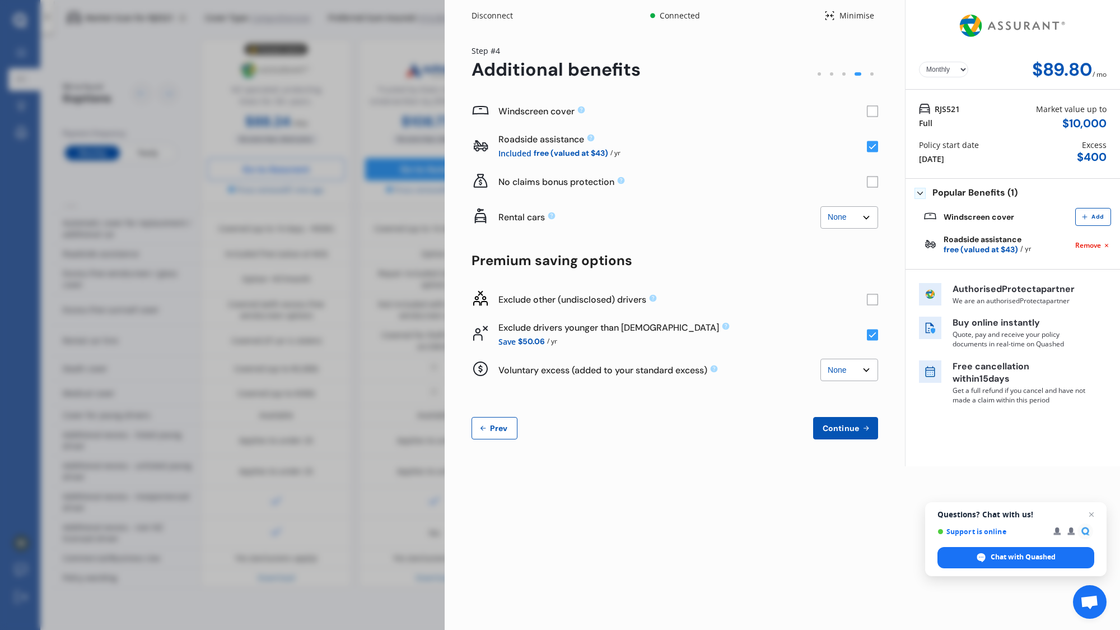
click at [874, 301] on rect at bounding box center [872, 299] width 11 height 11
click at [874, 300] on rect at bounding box center [872, 299] width 11 height 11
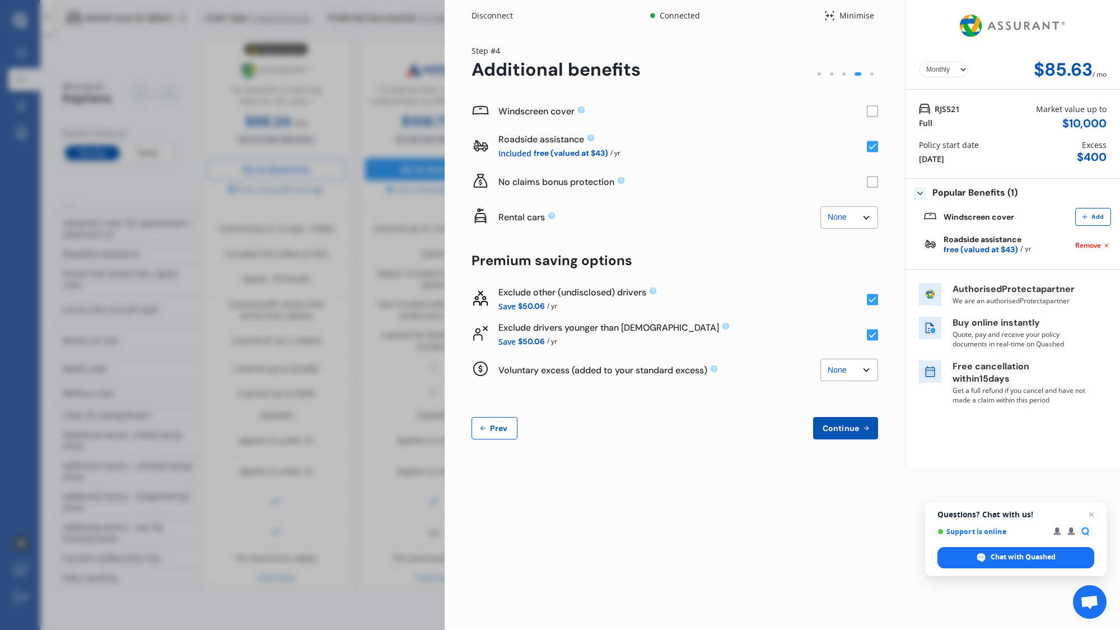
click at [852, 374] on select "None $500 $1,000" at bounding box center [850, 370] width 58 height 22
click at [821, 359] on select "None $500 $1,000" at bounding box center [850, 370] width 58 height 22
click at [858, 373] on select "None $500 $1,000" at bounding box center [850, 370] width 58 height 22
click at [821, 359] on select "None $500 $1,000" at bounding box center [850, 370] width 58 height 22
click at [854, 373] on select "None $500 $1,000" at bounding box center [850, 370] width 58 height 22
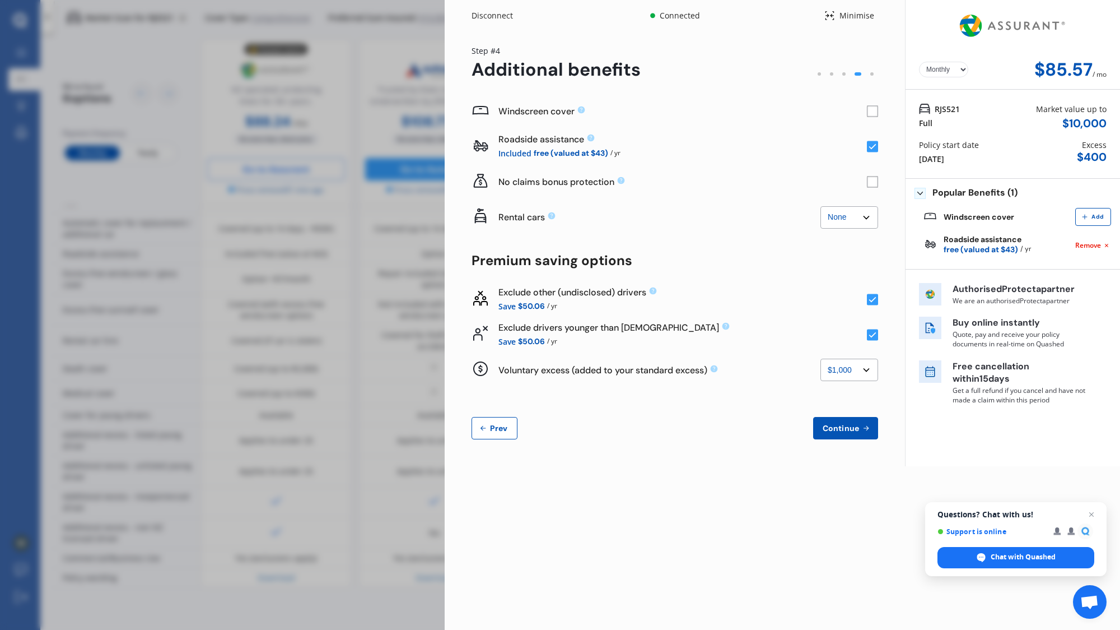
click at [821, 359] on select "None $500 $1,000" at bounding box center [850, 370] width 58 height 22
click at [862, 367] on select "None $500 $1,000" at bounding box center [850, 370] width 58 height 22
click at [821, 359] on select "None $500 $1,000" at bounding box center [850, 370] width 58 height 22
click at [852, 372] on select "None $500 $1,000" at bounding box center [850, 370] width 58 height 22
select select "0"
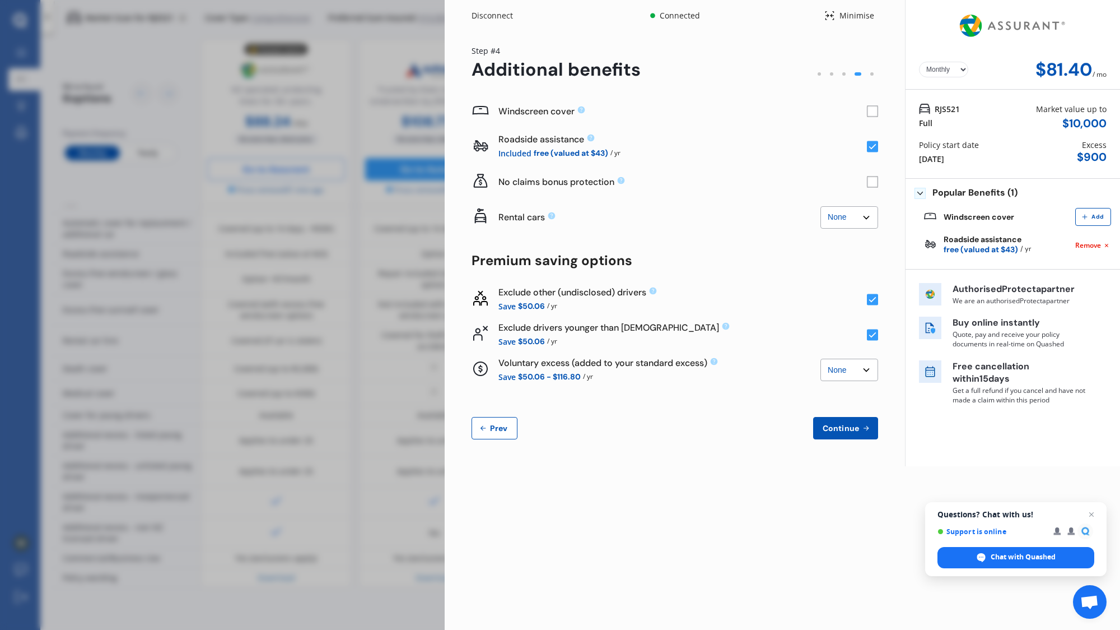
click at [821, 359] on select "None $500 $1,000" at bounding box center [850, 370] width 58 height 22
click at [843, 434] on button "Continue" at bounding box center [845, 428] width 65 height 22
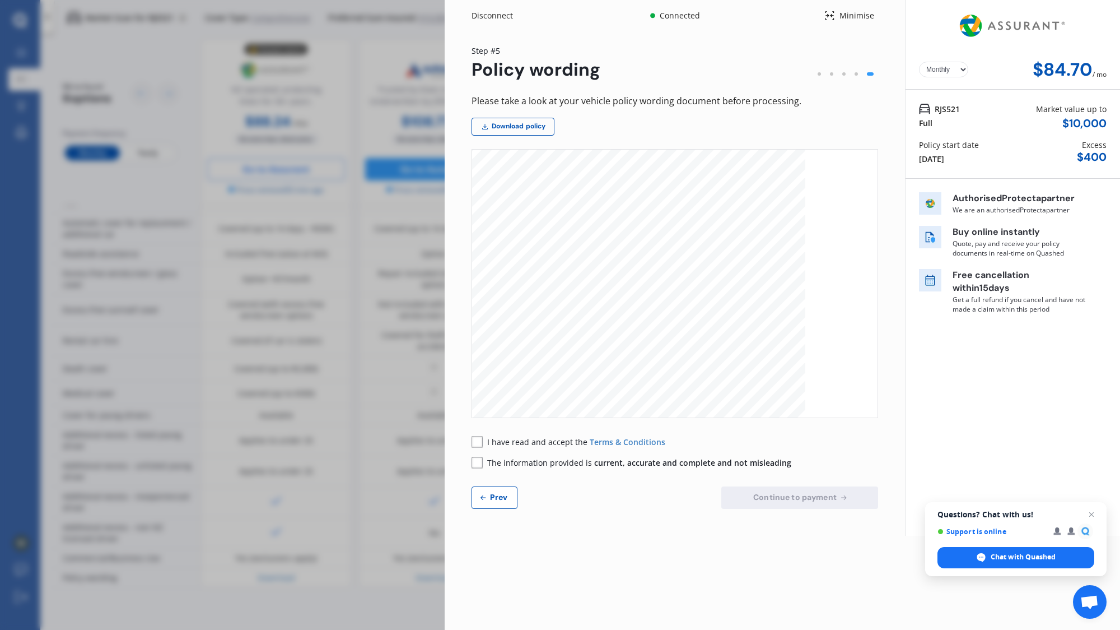
scroll to position [4915, 0]
click at [480, 443] on rect at bounding box center [477, 441] width 11 height 11
click at [481, 468] on icon at bounding box center [477, 463] width 11 height 12
click at [768, 500] on span "Continue to payment" at bounding box center [795, 496] width 88 height 9
